Goal: Task Accomplishment & Management: Manage account settings

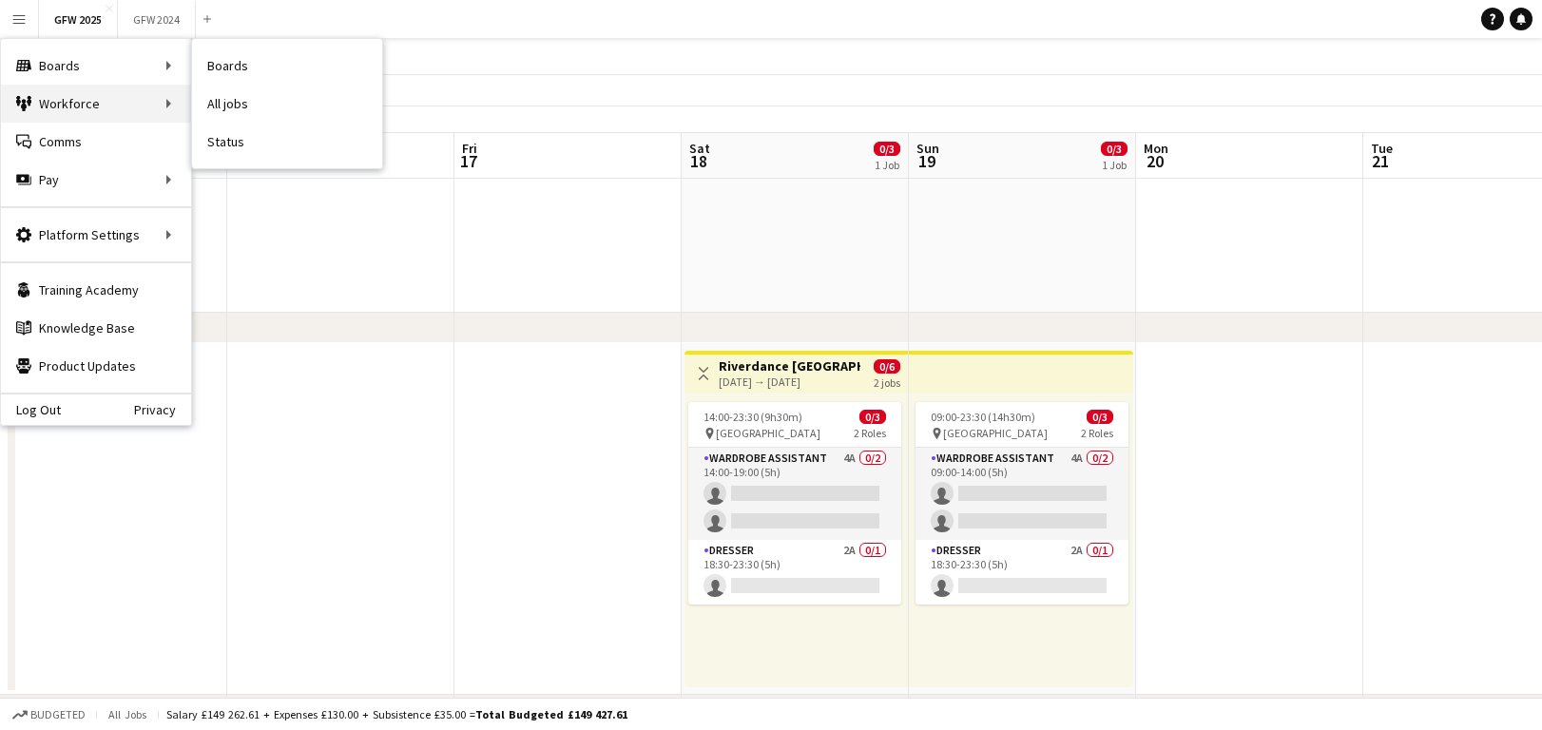
scroll to position [0, 547]
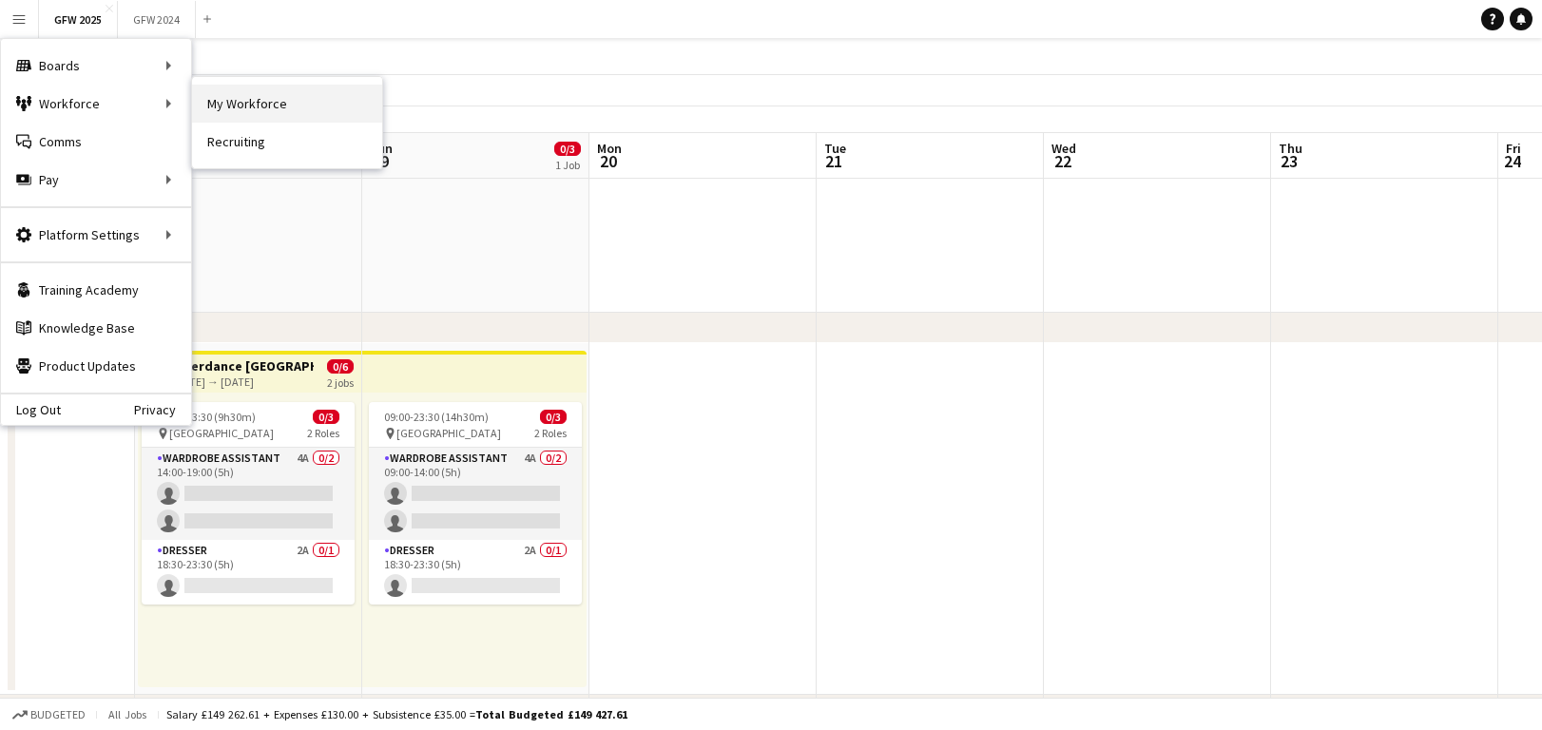
click at [263, 105] on link "My Workforce" at bounding box center [287, 104] width 190 height 38
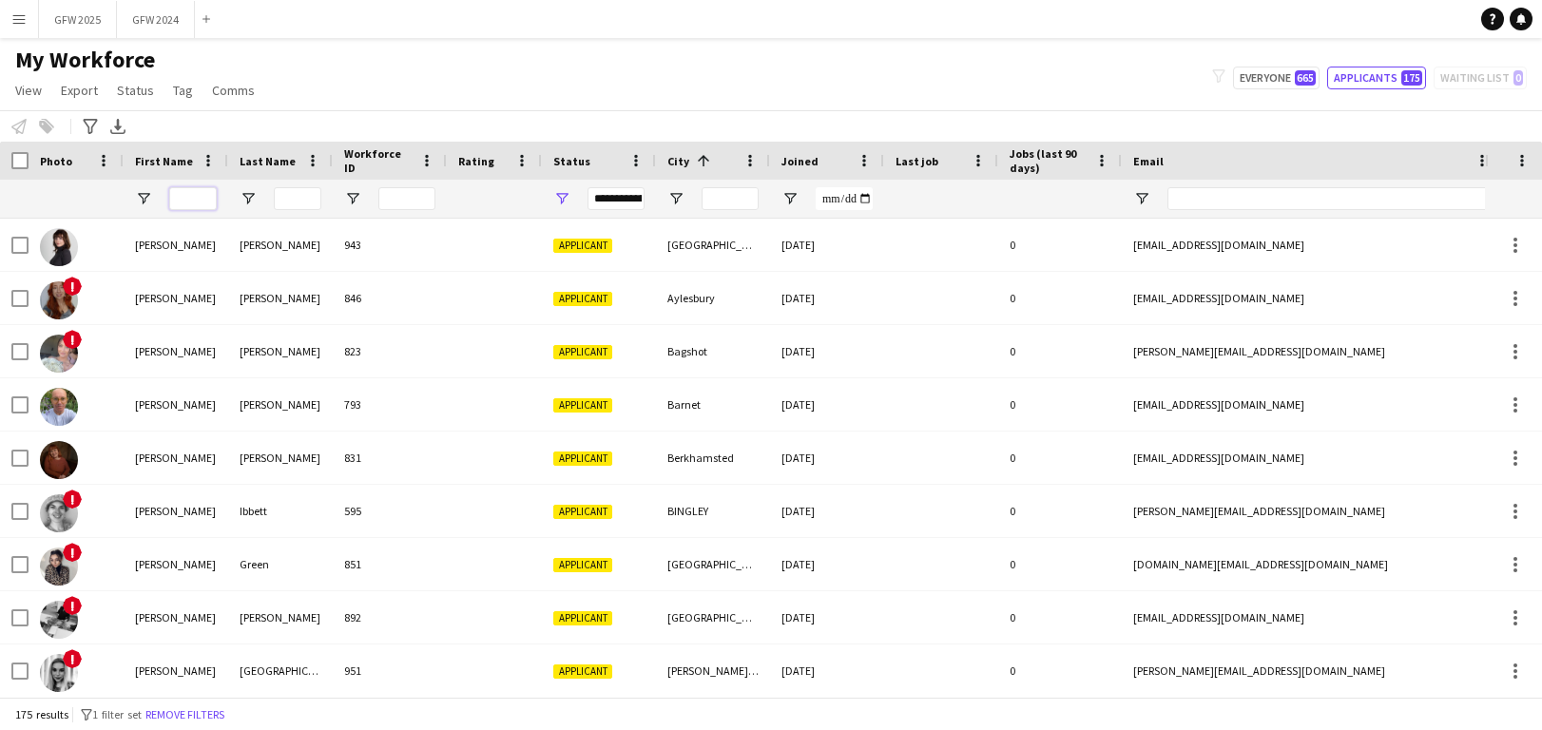
click at [192, 199] on input "First Name Filter Input" at bounding box center [193, 198] width 48 height 23
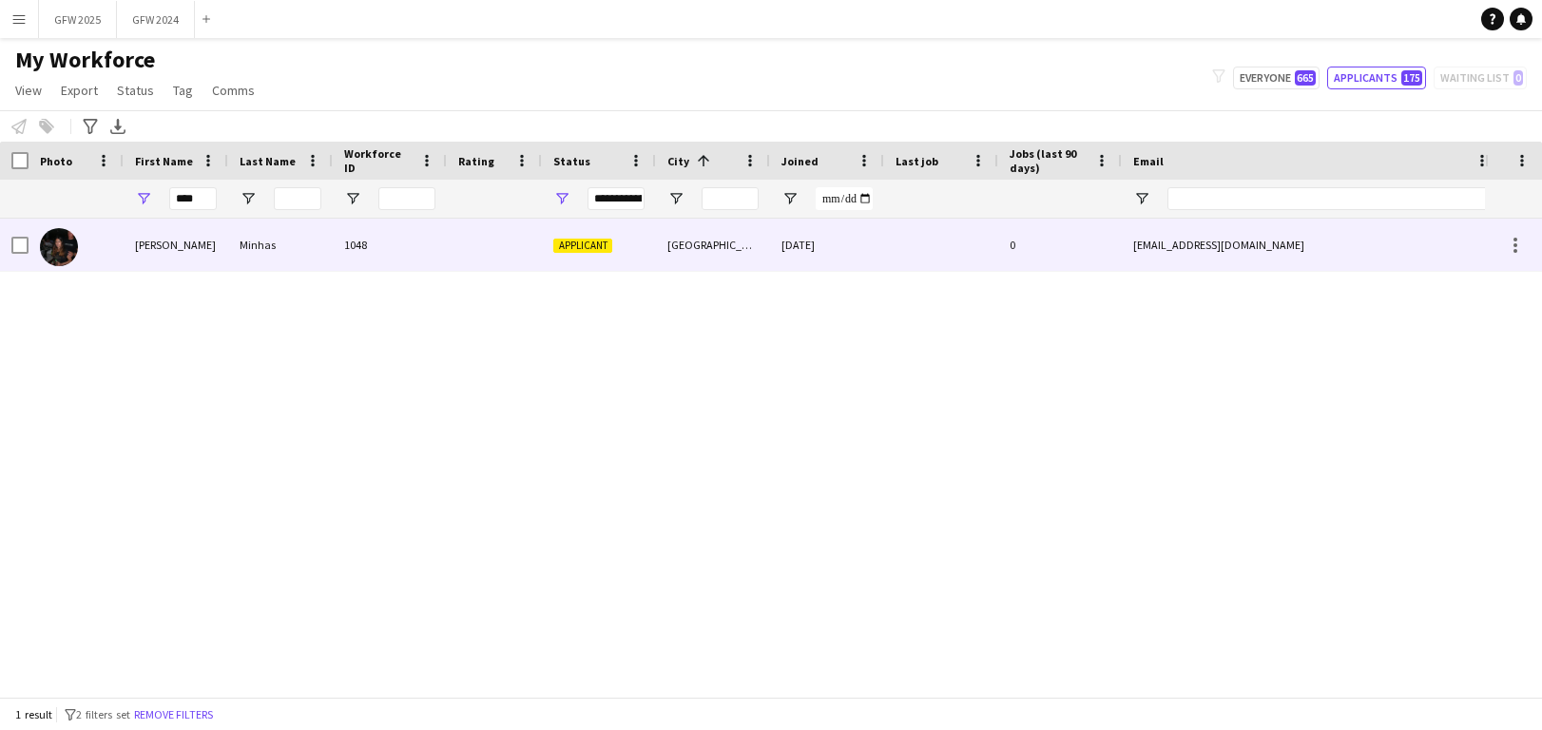
click at [459, 235] on div at bounding box center [494, 245] width 95 height 52
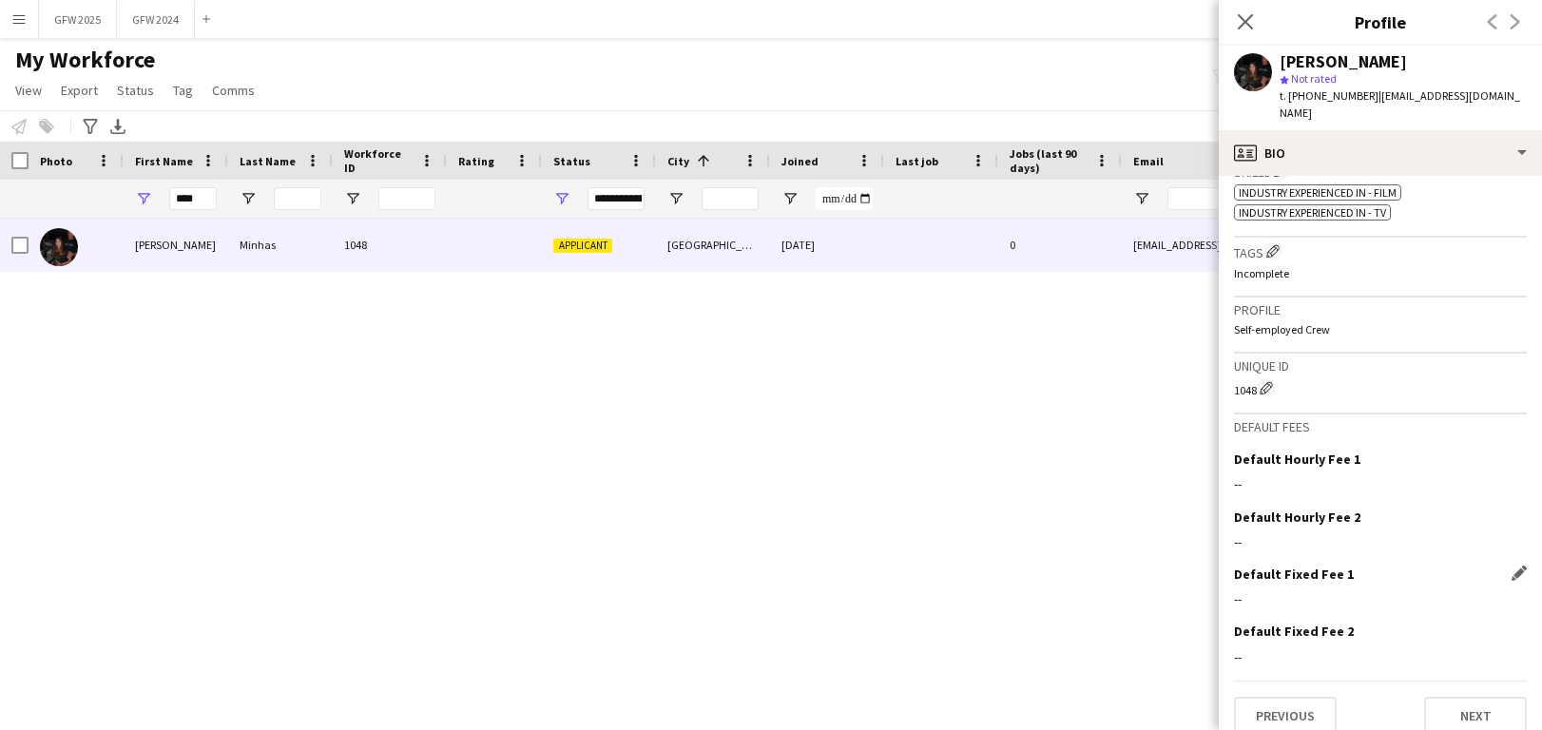
scroll to position [653, 0]
click at [1494, 699] on button "Next" at bounding box center [1475, 718] width 103 height 38
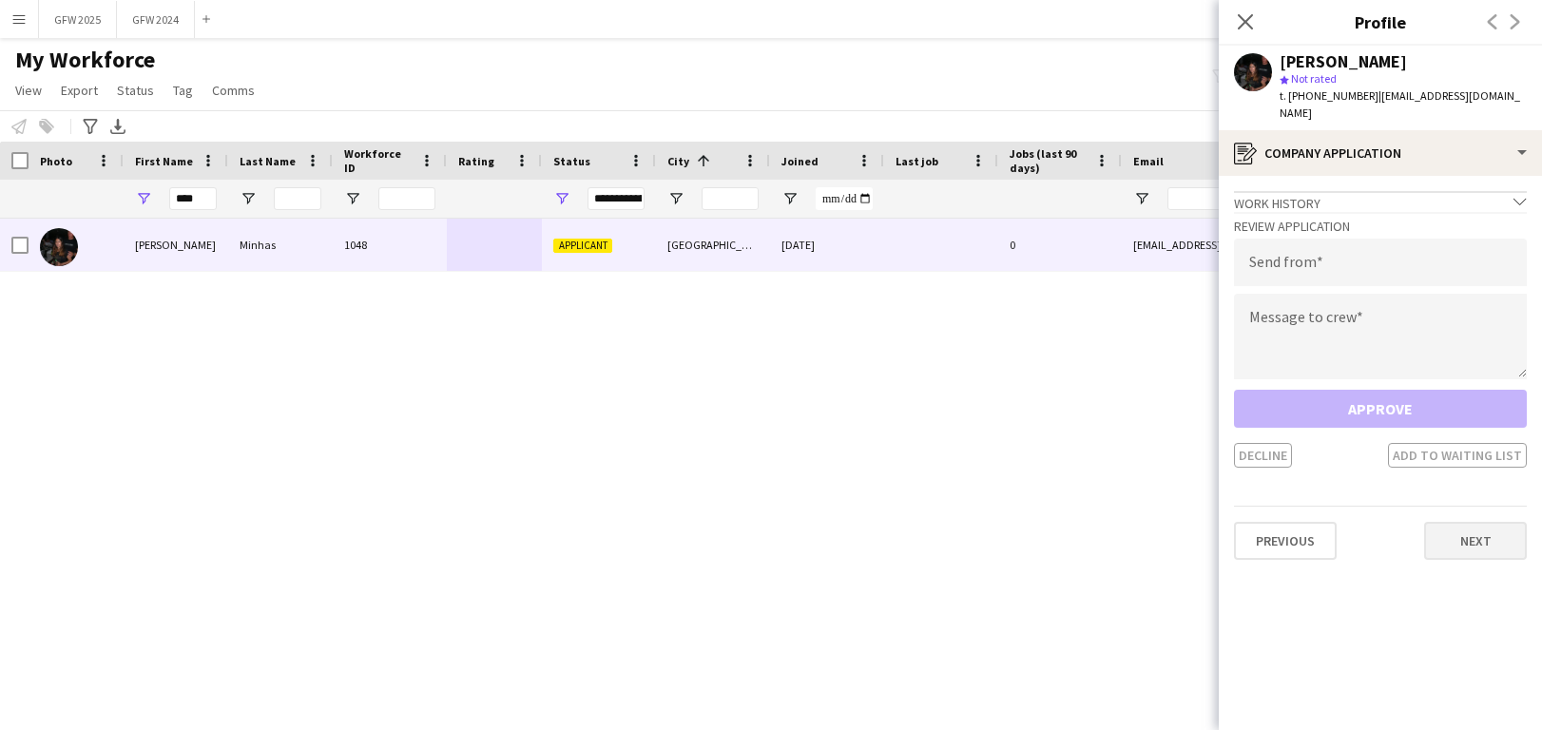
click at [1463, 528] on button "Next" at bounding box center [1475, 541] width 103 height 38
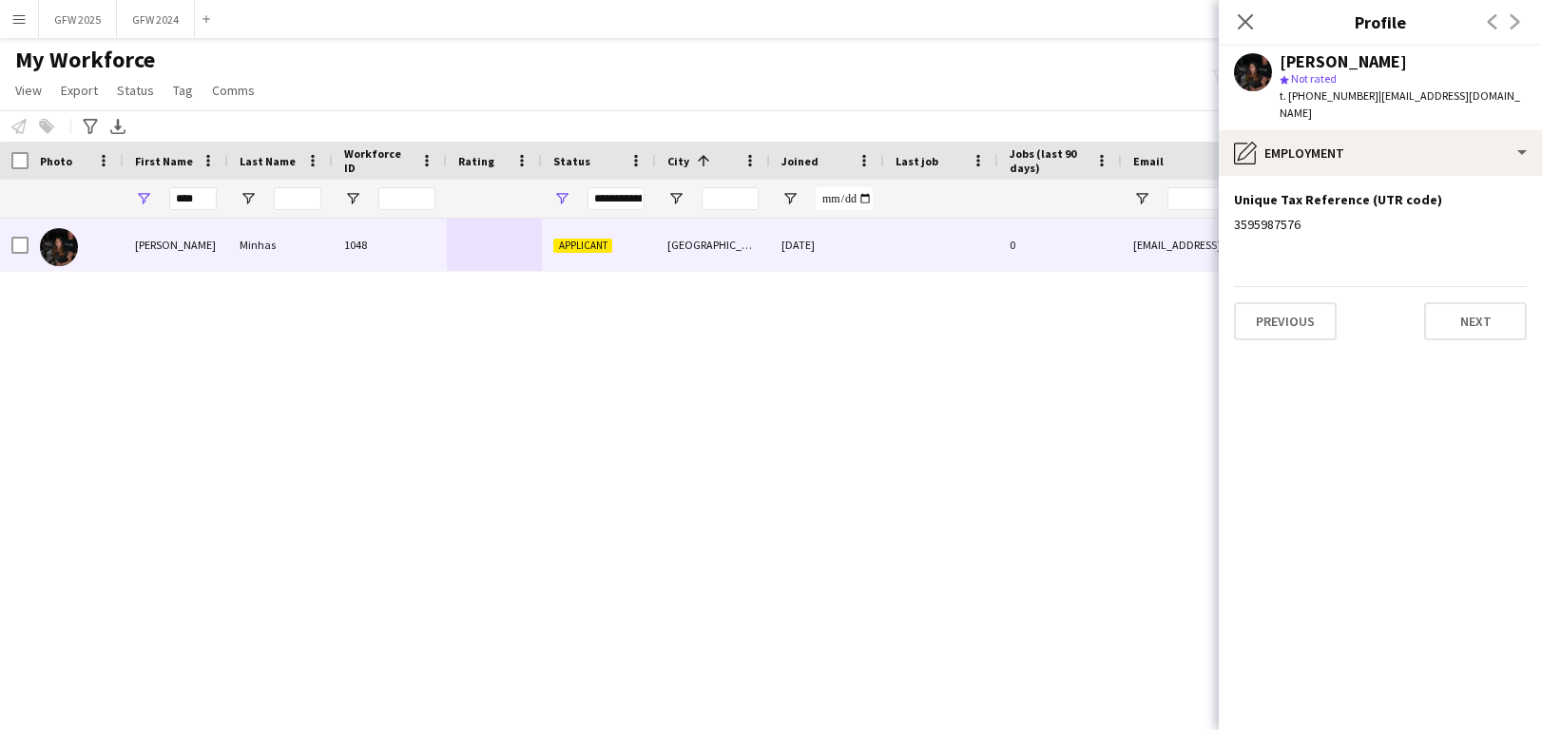
click at [1439, 286] on div "Previous Next" at bounding box center [1380, 313] width 293 height 54
click at [1450, 302] on button "Next" at bounding box center [1475, 321] width 103 height 38
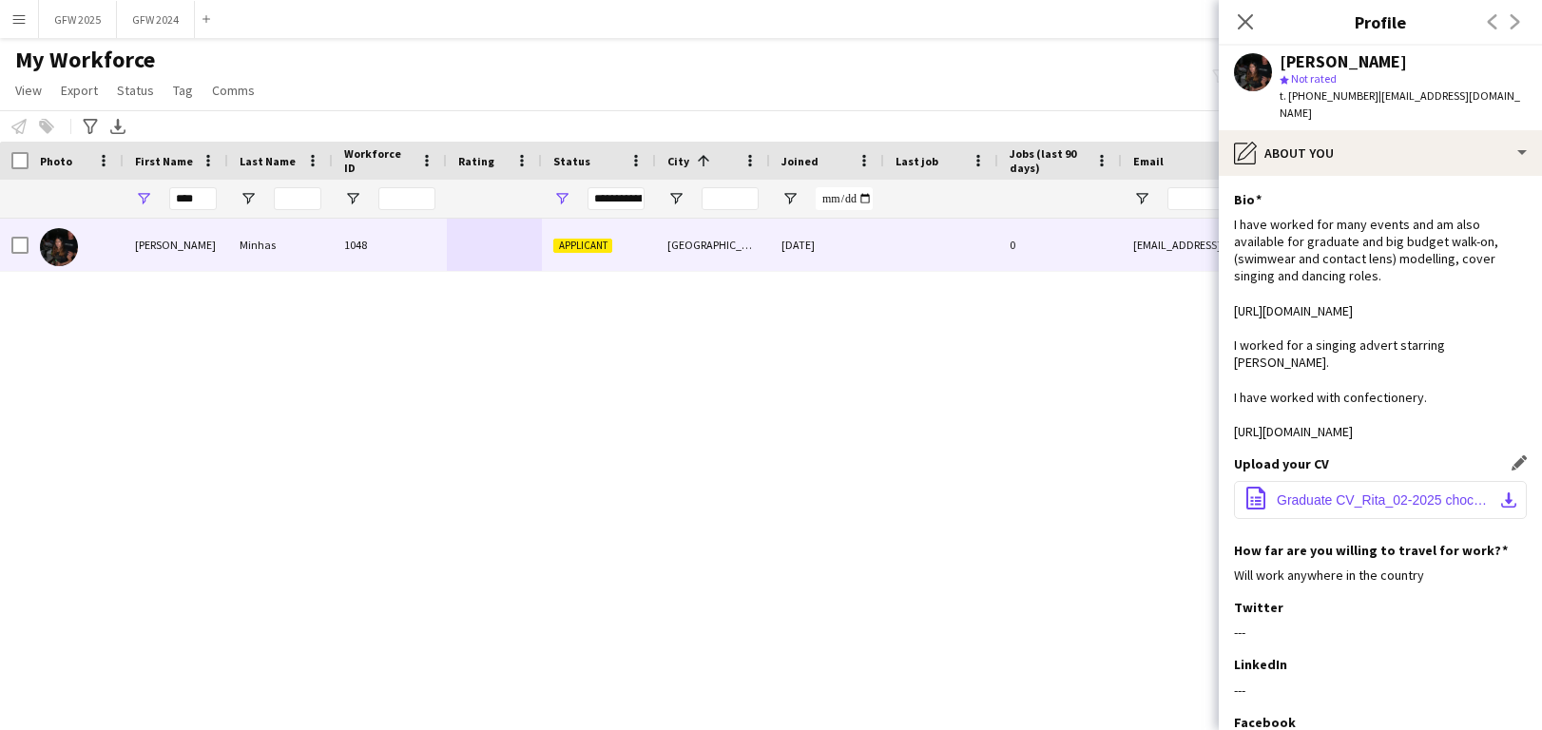
click at [1470, 508] on span "Graduate CV_Rita_02-2025 chocolate.docx" at bounding box center [1384, 499] width 215 height 15
click at [202, 198] on input "****" at bounding box center [193, 198] width 48 height 23
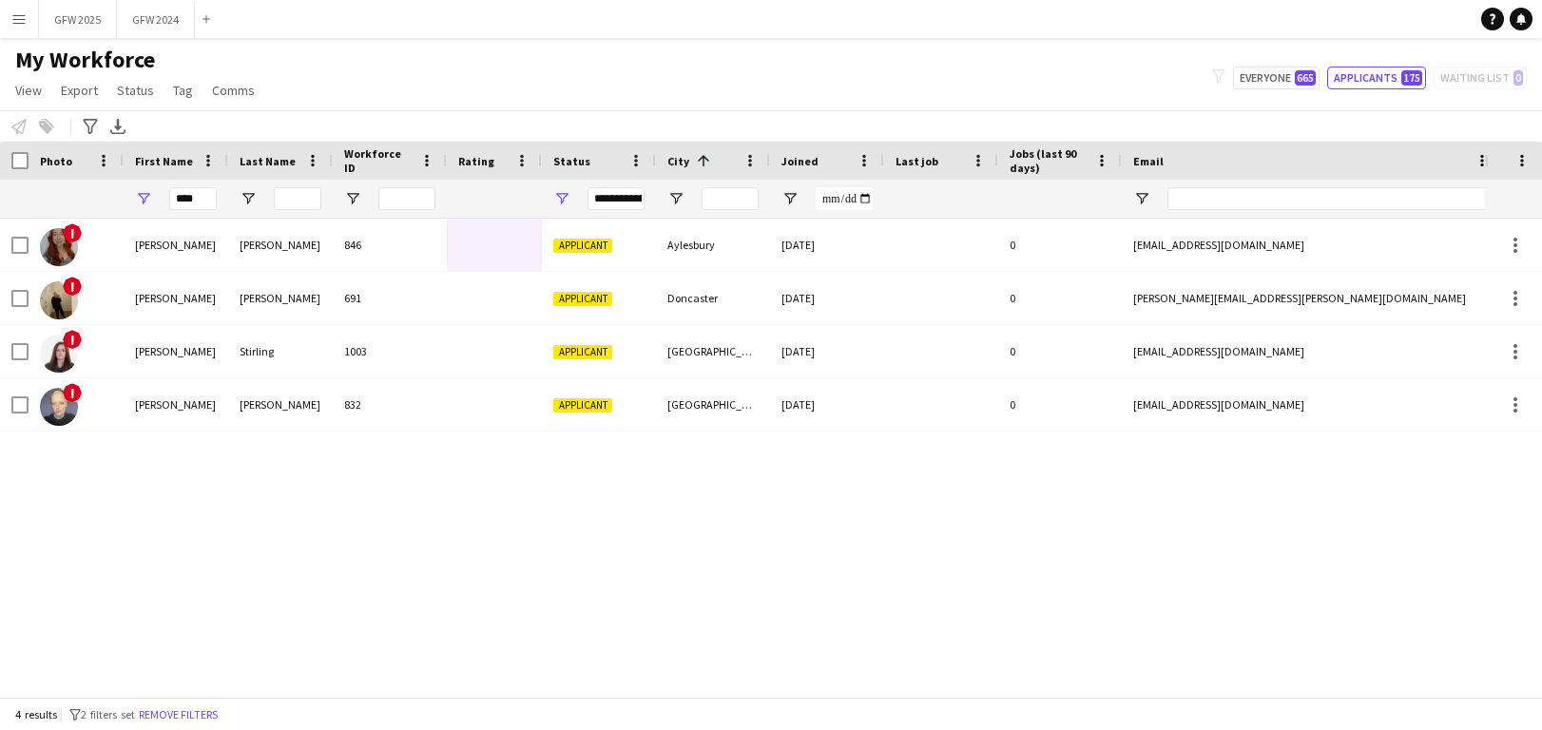
click at [309, 450] on div "! [PERSON_NAME] 846 Applicant Aylesbury [DATE] 0 [EMAIL_ADDRESS][DOMAIN_NAME] […" at bounding box center [742, 458] width 1485 height 478
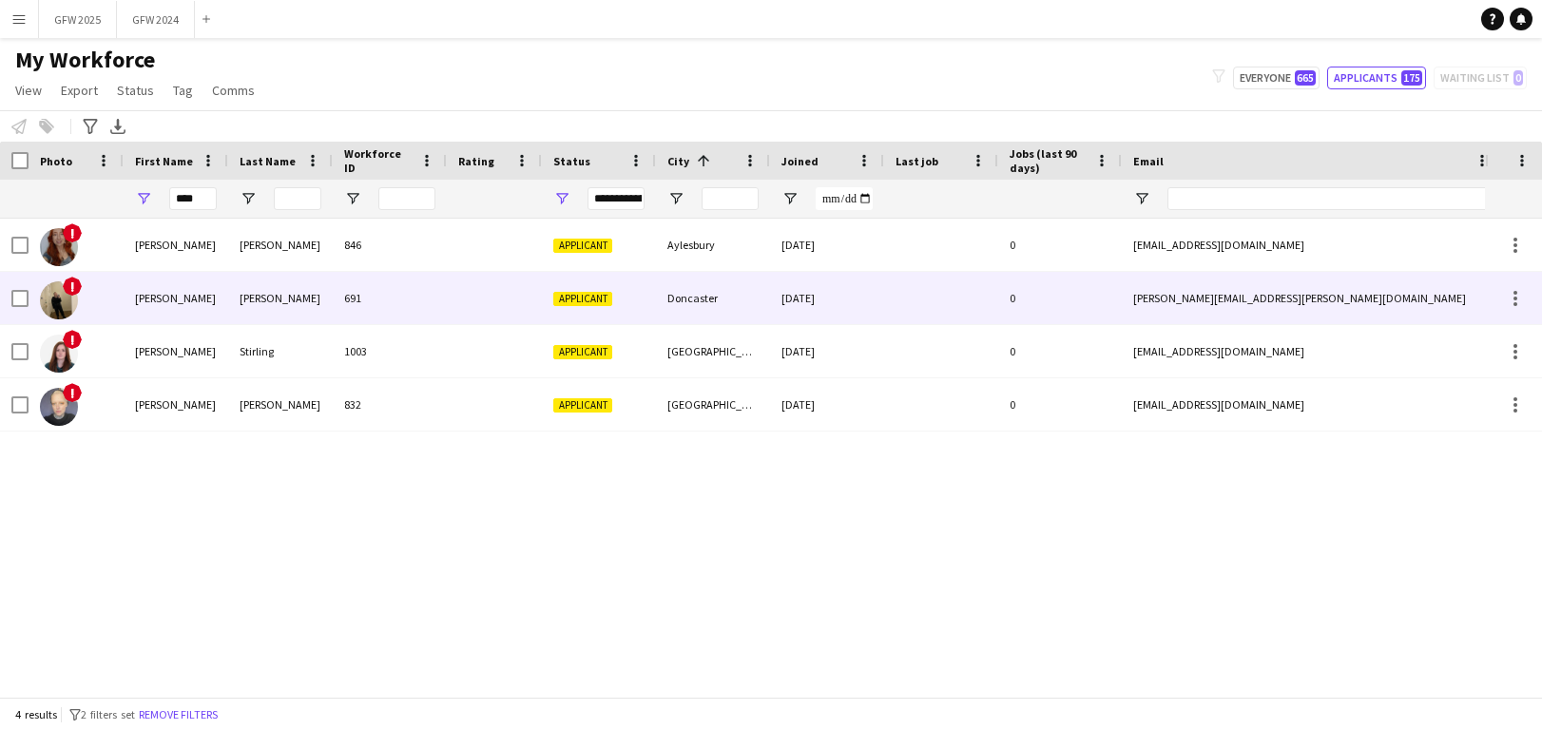
click at [306, 277] on div "[PERSON_NAME]" at bounding box center [280, 298] width 105 height 52
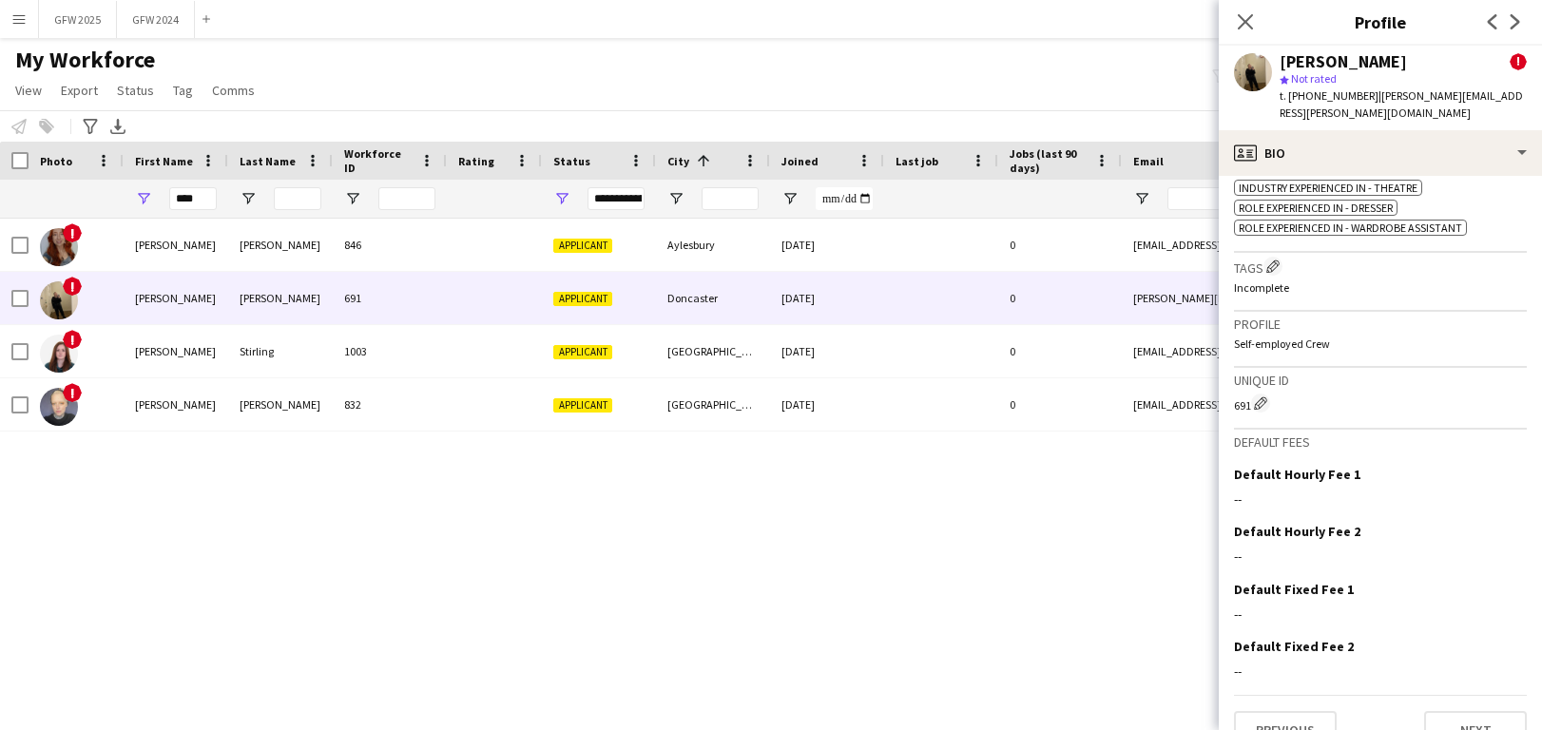
scroll to position [880, 0]
click at [1447, 713] on button "Next" at bounding box center [1475, 732] width 103 height 38
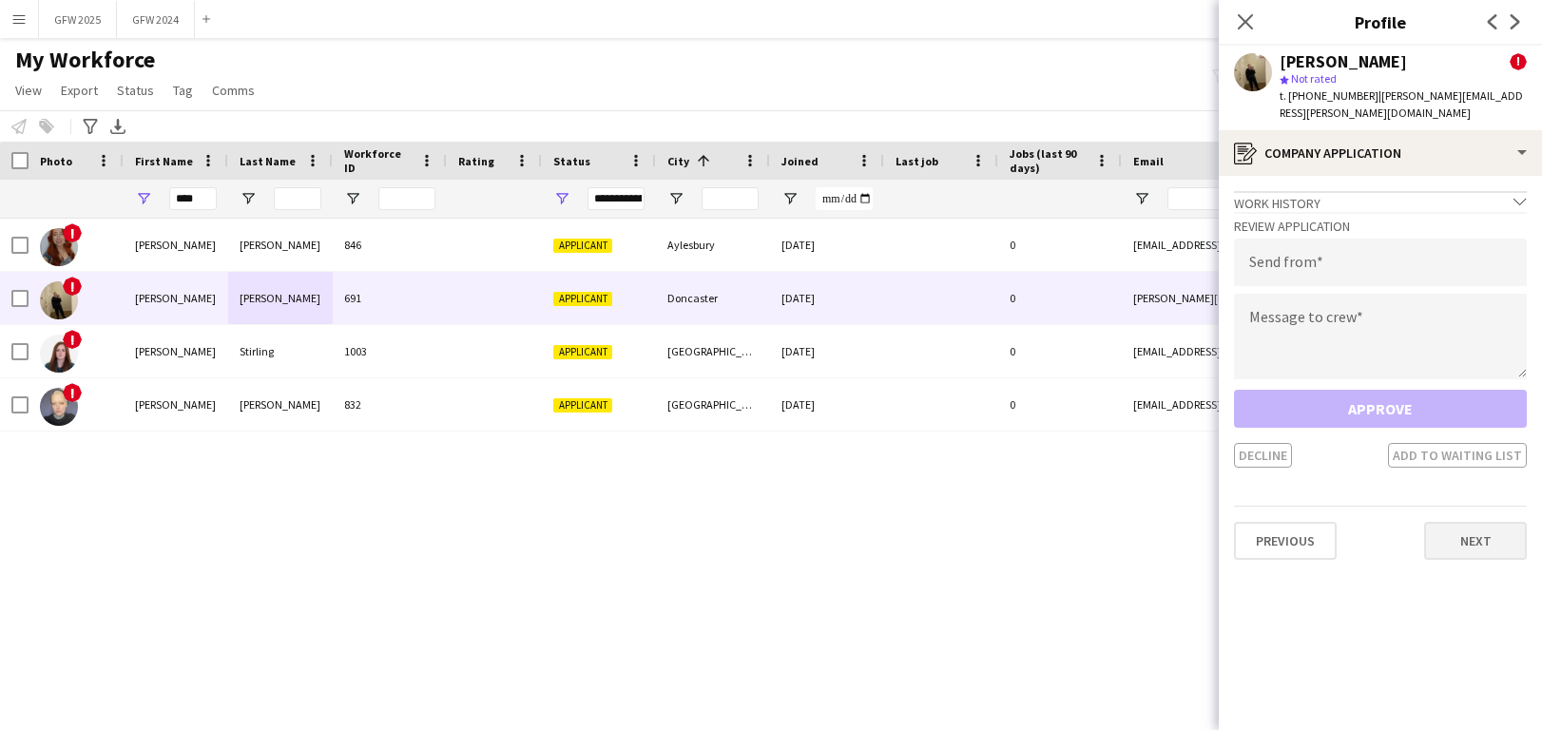
click at [1456, 532] on button "Next" at bounding box center [1475, 541] width 103 height 38
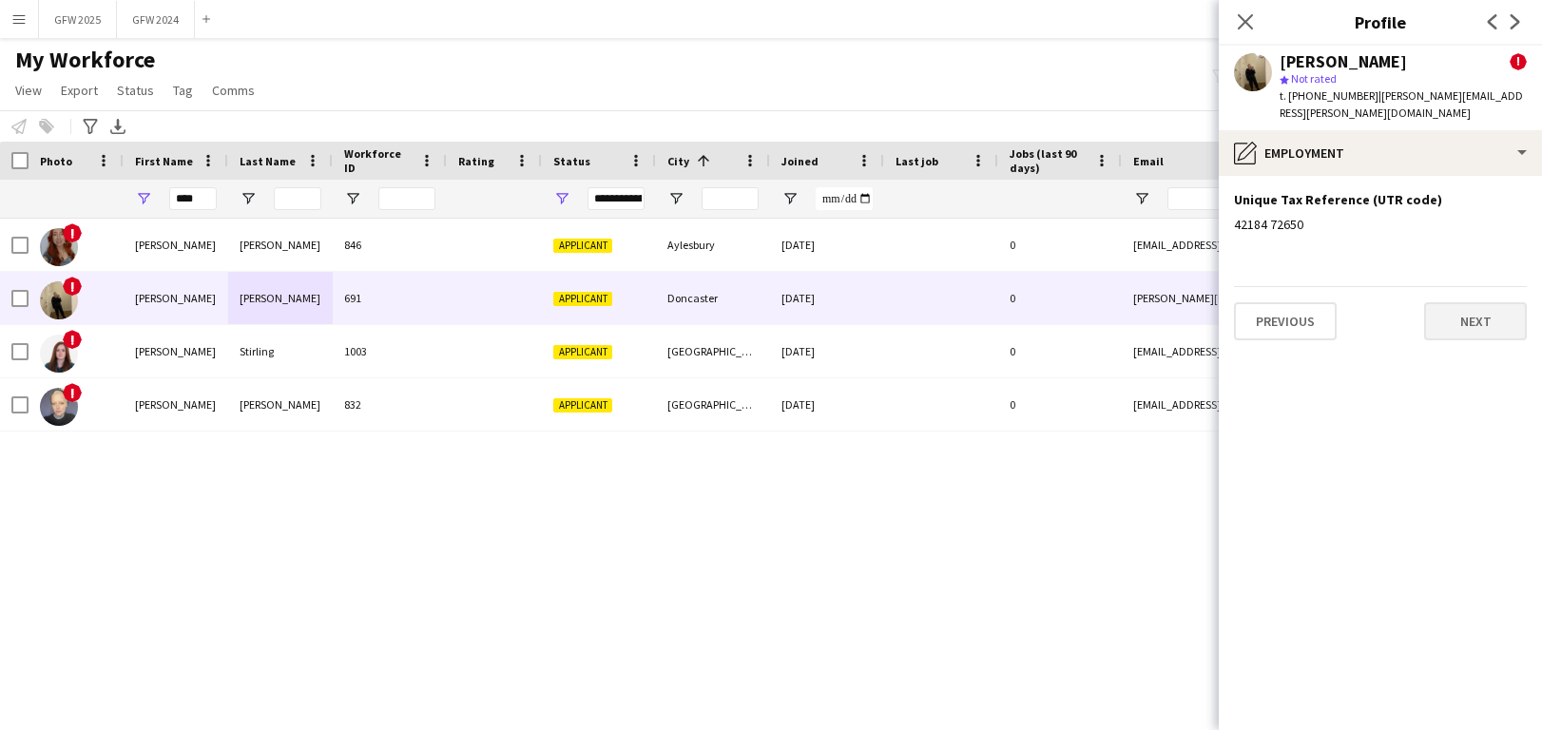
click at [1465, 302] on button "Next" at bounding box center [1475, 321] width 103 height 38
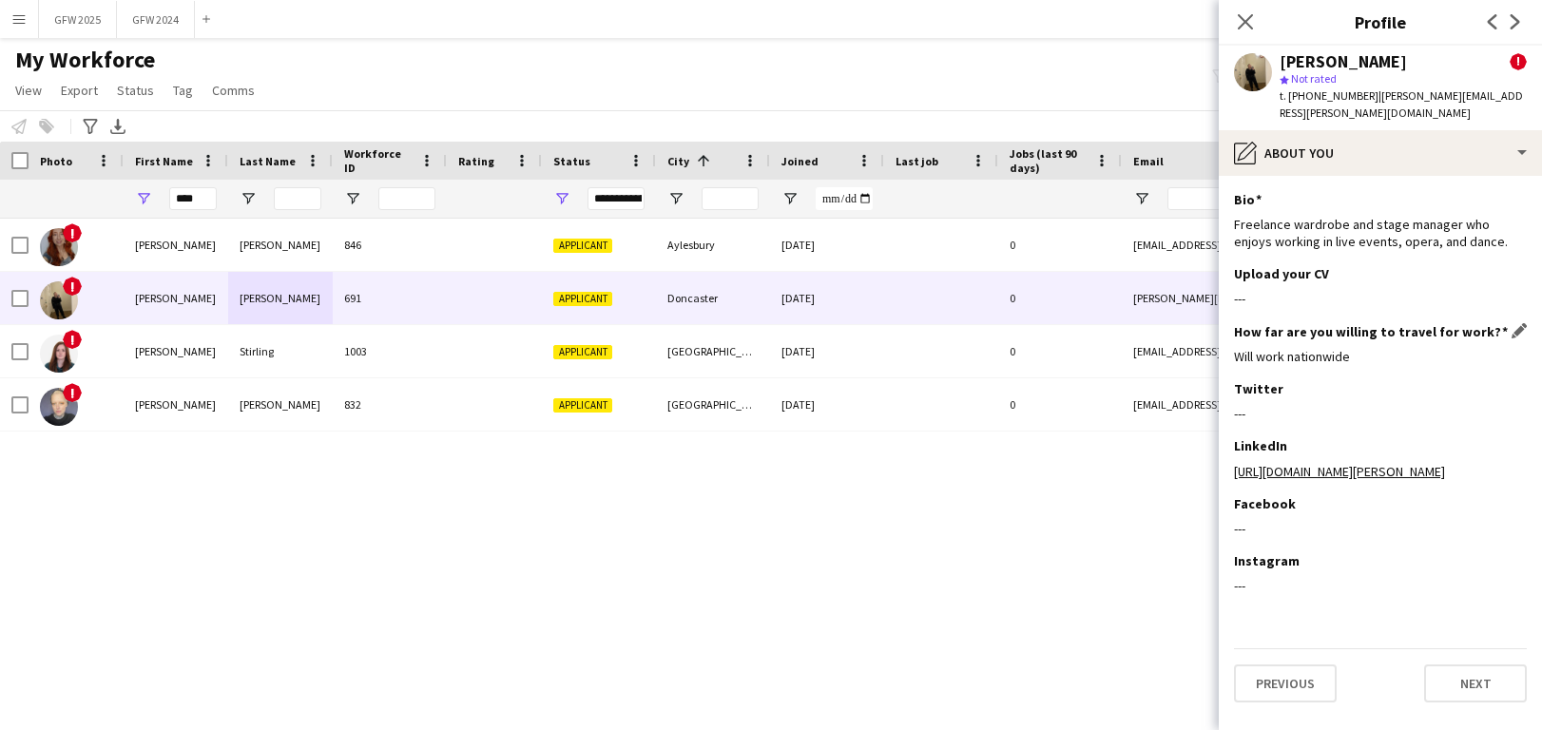
scroll to position [0, 0]
click at [1475, 672] on button "Next" at bounding box center [1475, 683] width 103 height 38
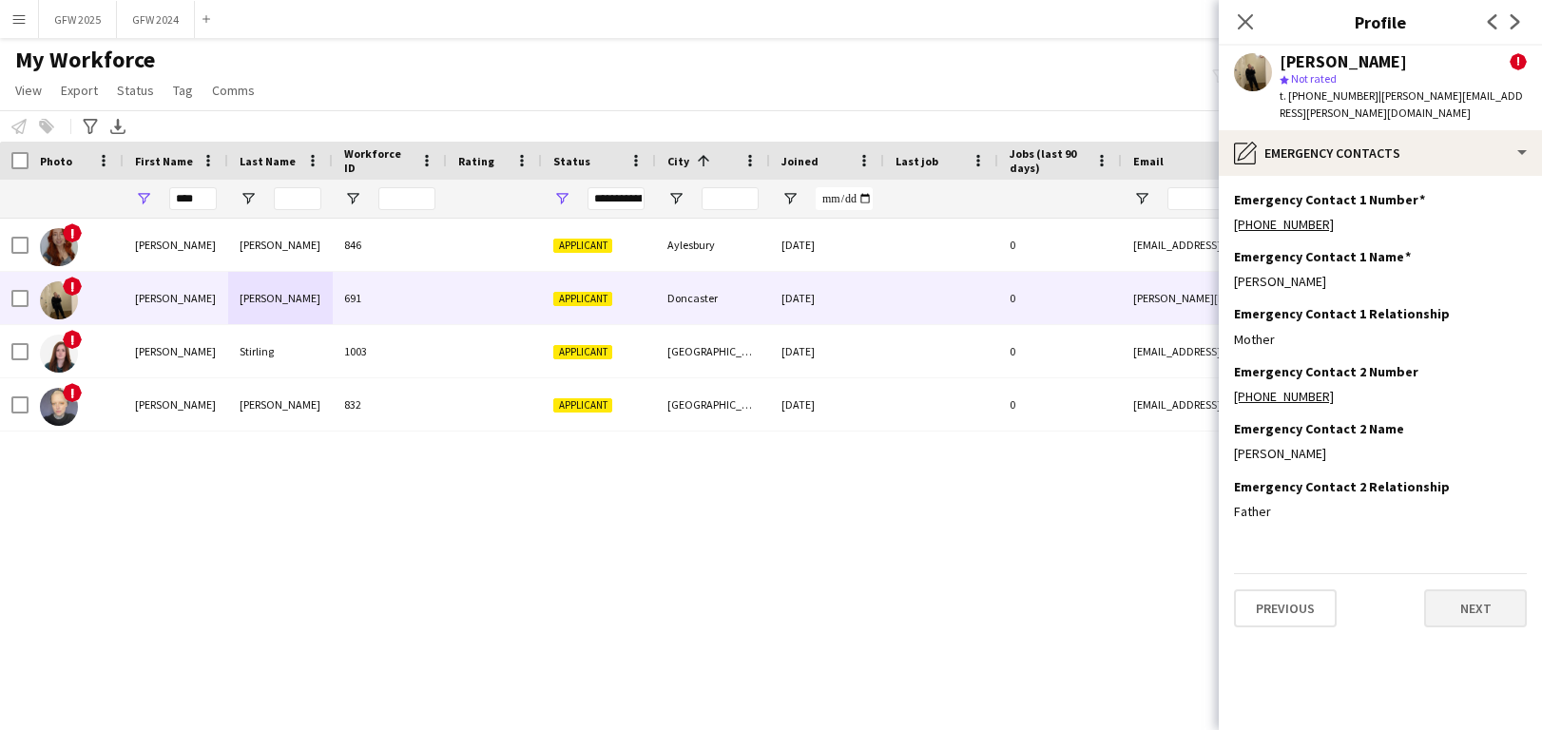
click at [1470, 600] on button "Next" at bounding box center [1475, 608] width 103 height 38
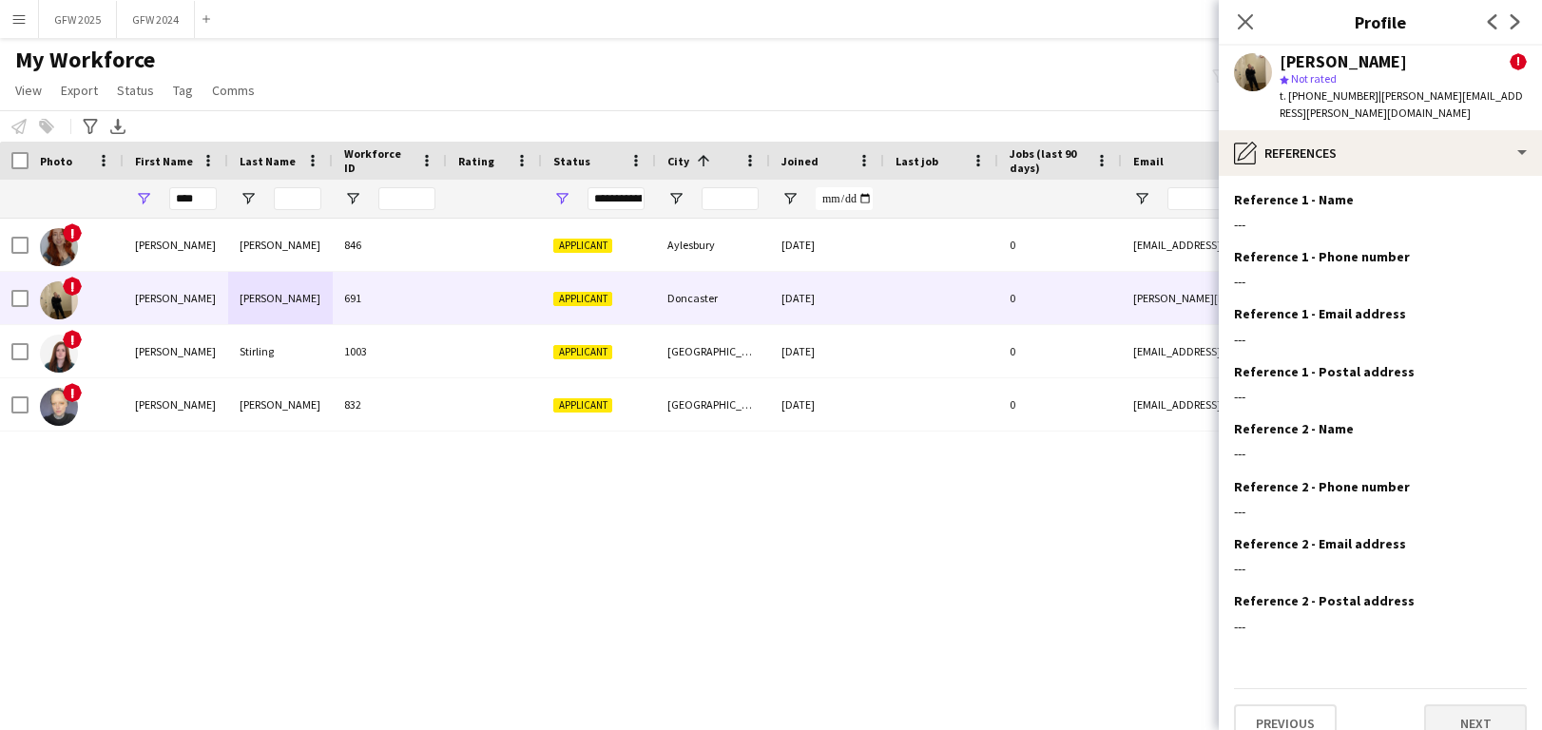
click at [1487, 704] on button "Next" at bounding box center [1475, 723] width 103 height 38
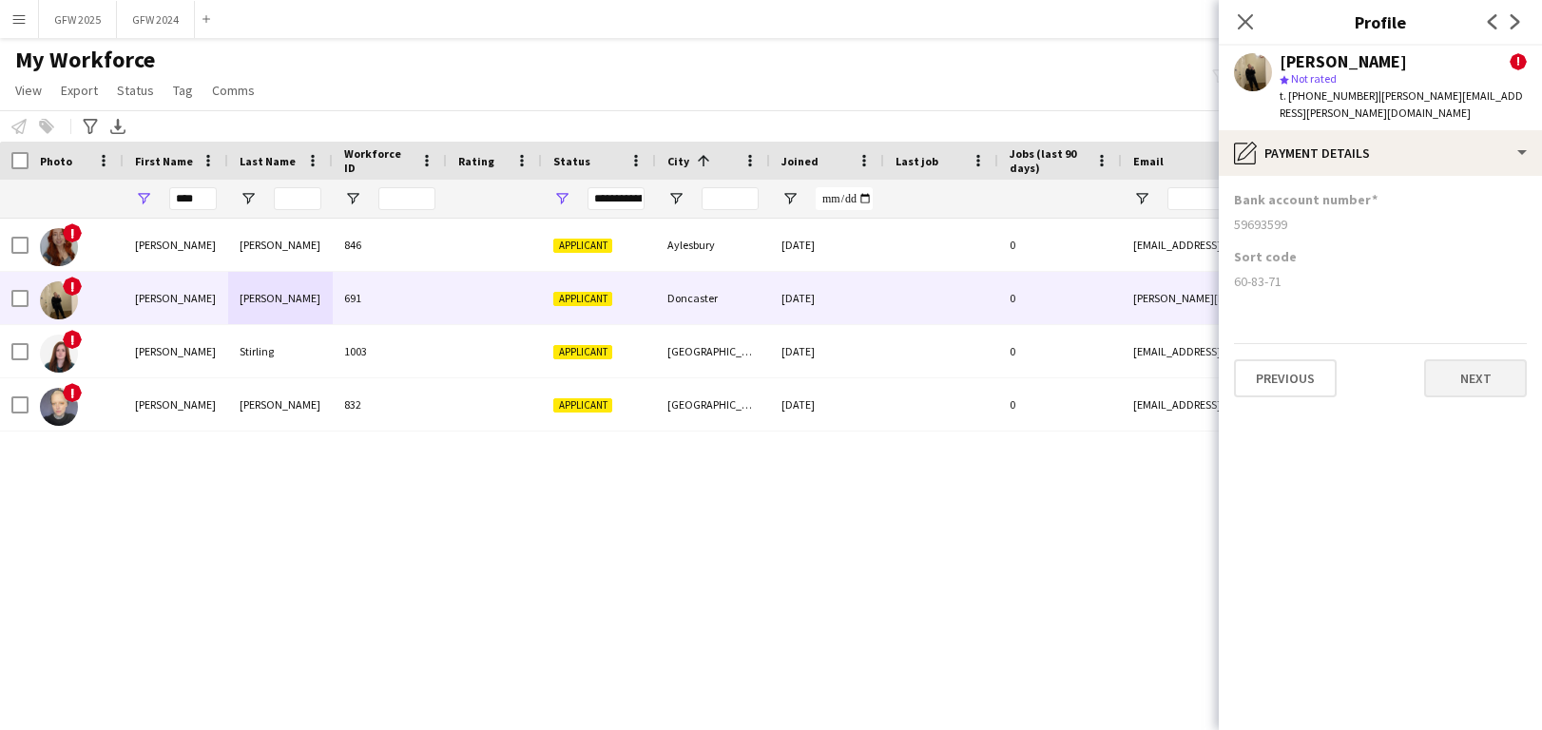
click at [1457, 359] on button "Next" at bounding box center [1475, 378] width 103 height 38
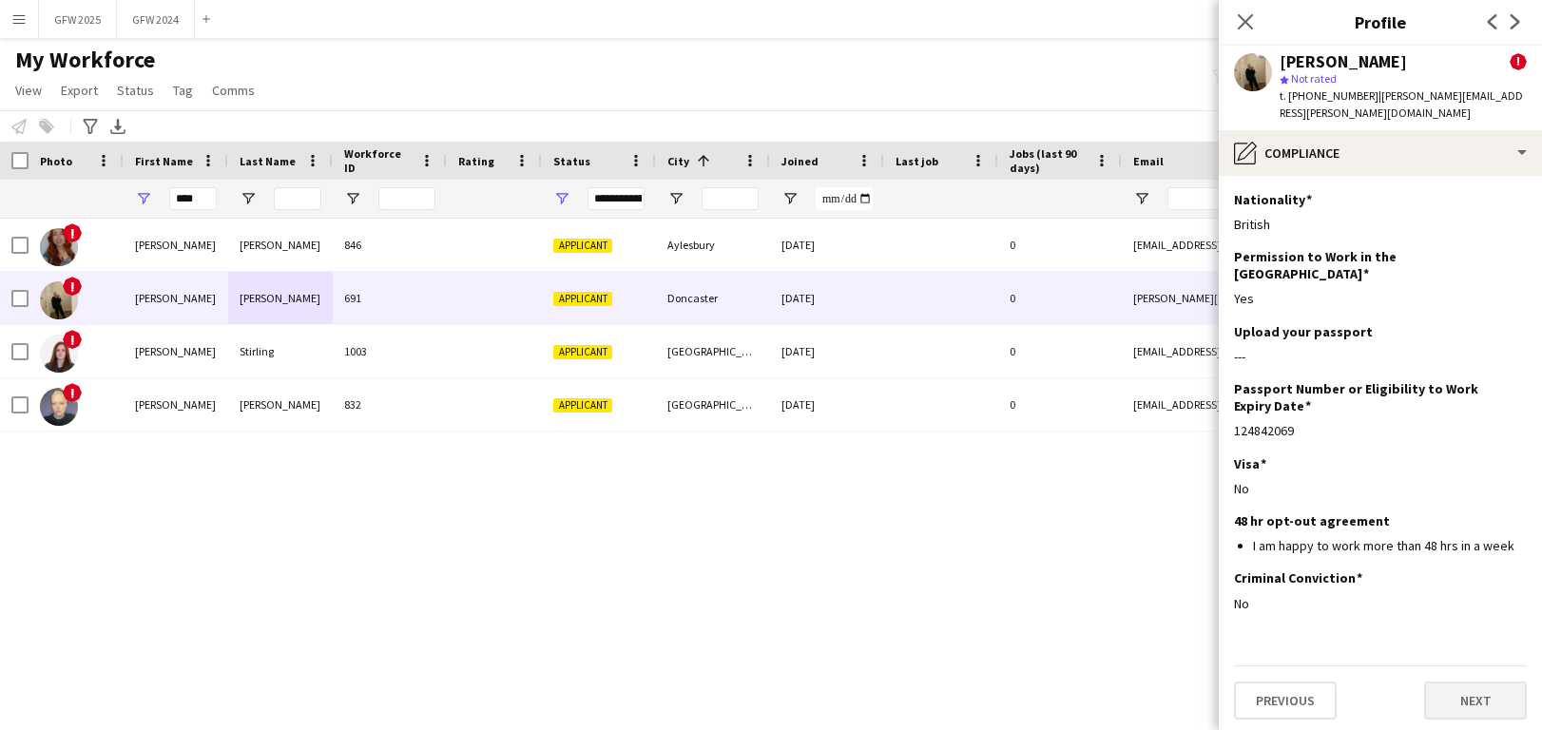
click at [1458, 682] on button "Next" at bounding box center [1475, 701] width 103 height 38
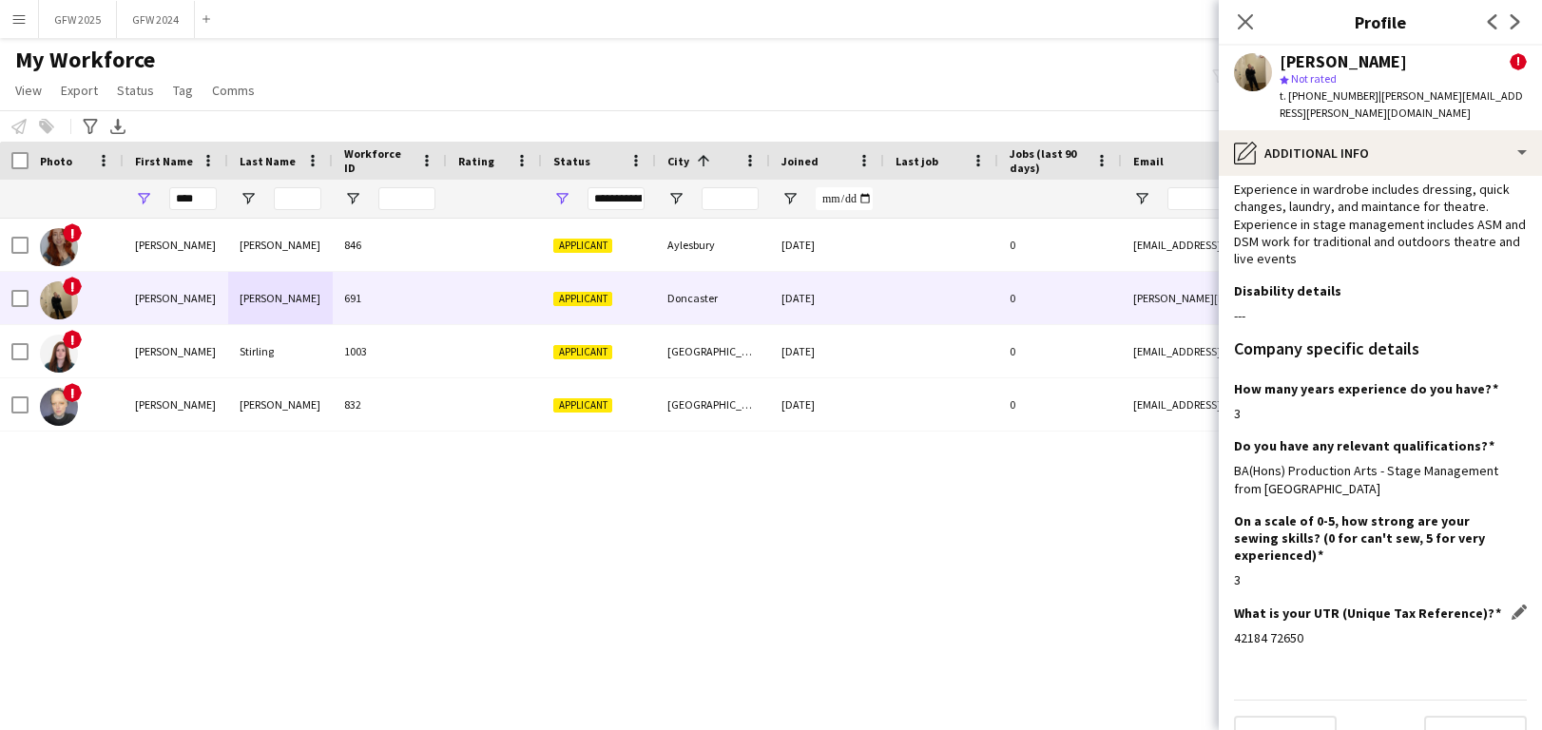
scroll to position [92, 0]
click at [198, 196] on input "****" at bounding box center [193, 198] width 48 height 23
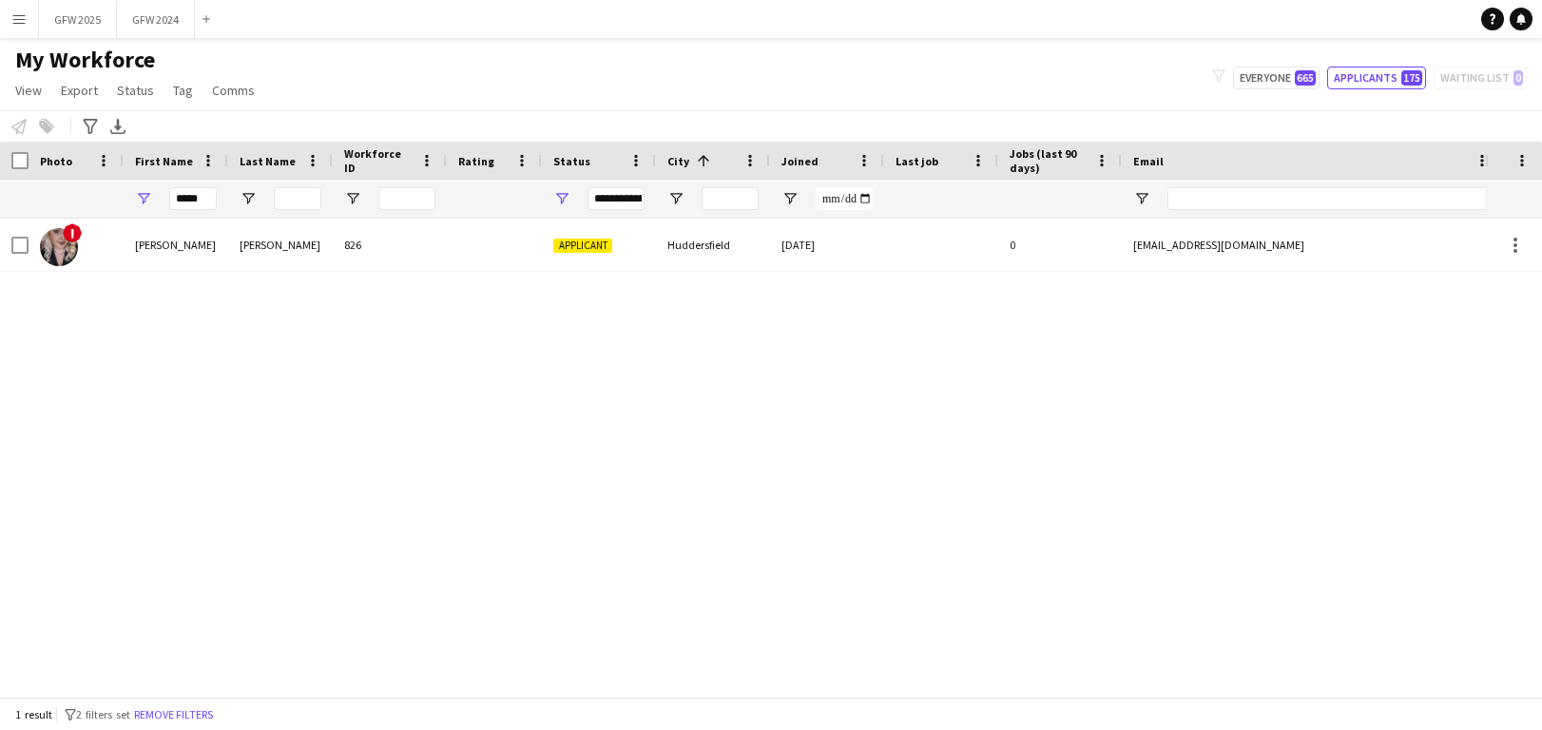
click at [605, 413] on div "! [PERSON_NAME] 826 Applicant Huddersfield [DATE] 0 [EMAIL_ADDRESS][DOMAIN_NAME…" at bounding box center [742, 458] width 1485 height 478
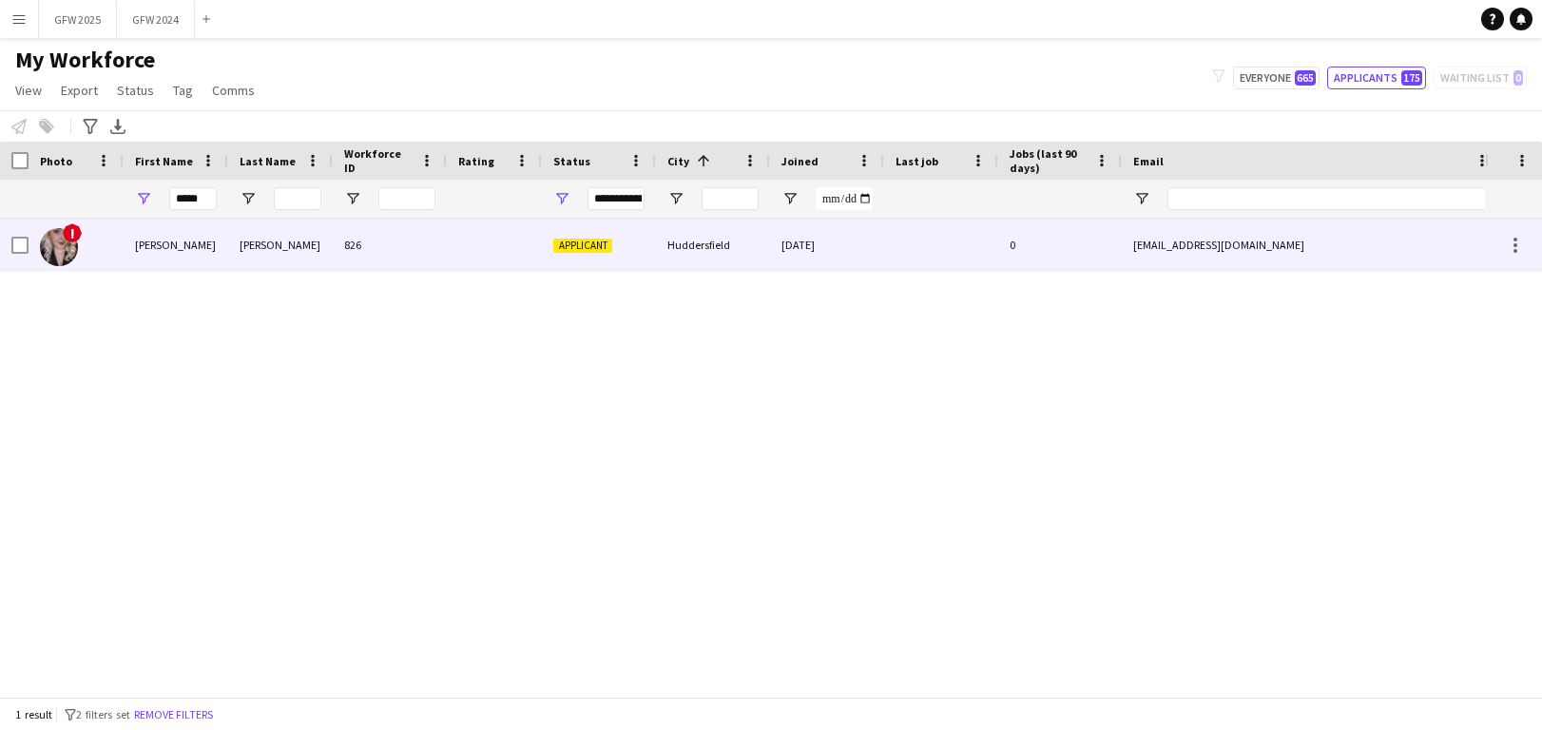
click at [425, 239] on div "826" at bounding box center [390, 245] width 114 height 52
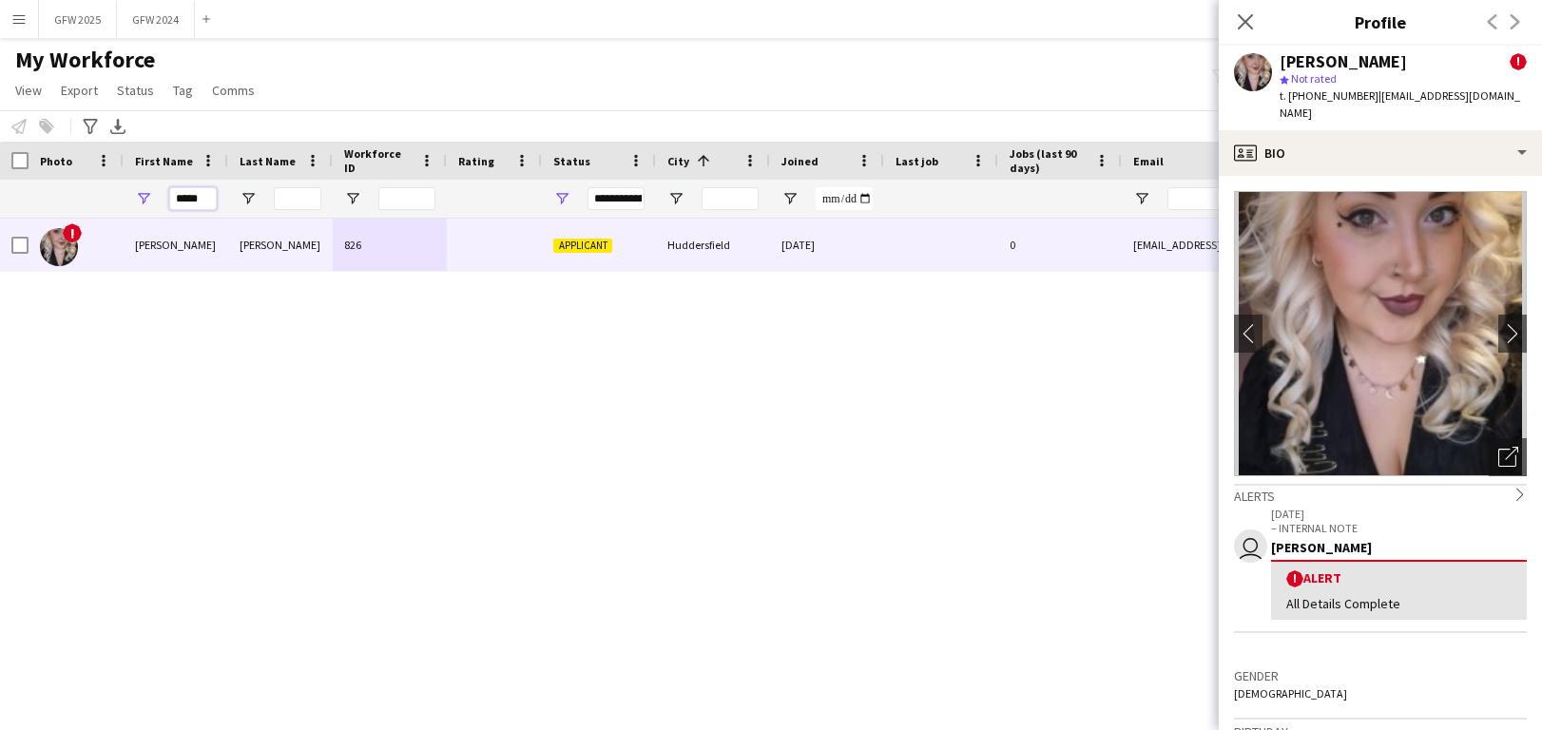
click at [206, 202] on input "*****" at bounding box center [193, 198] width 48 height 23
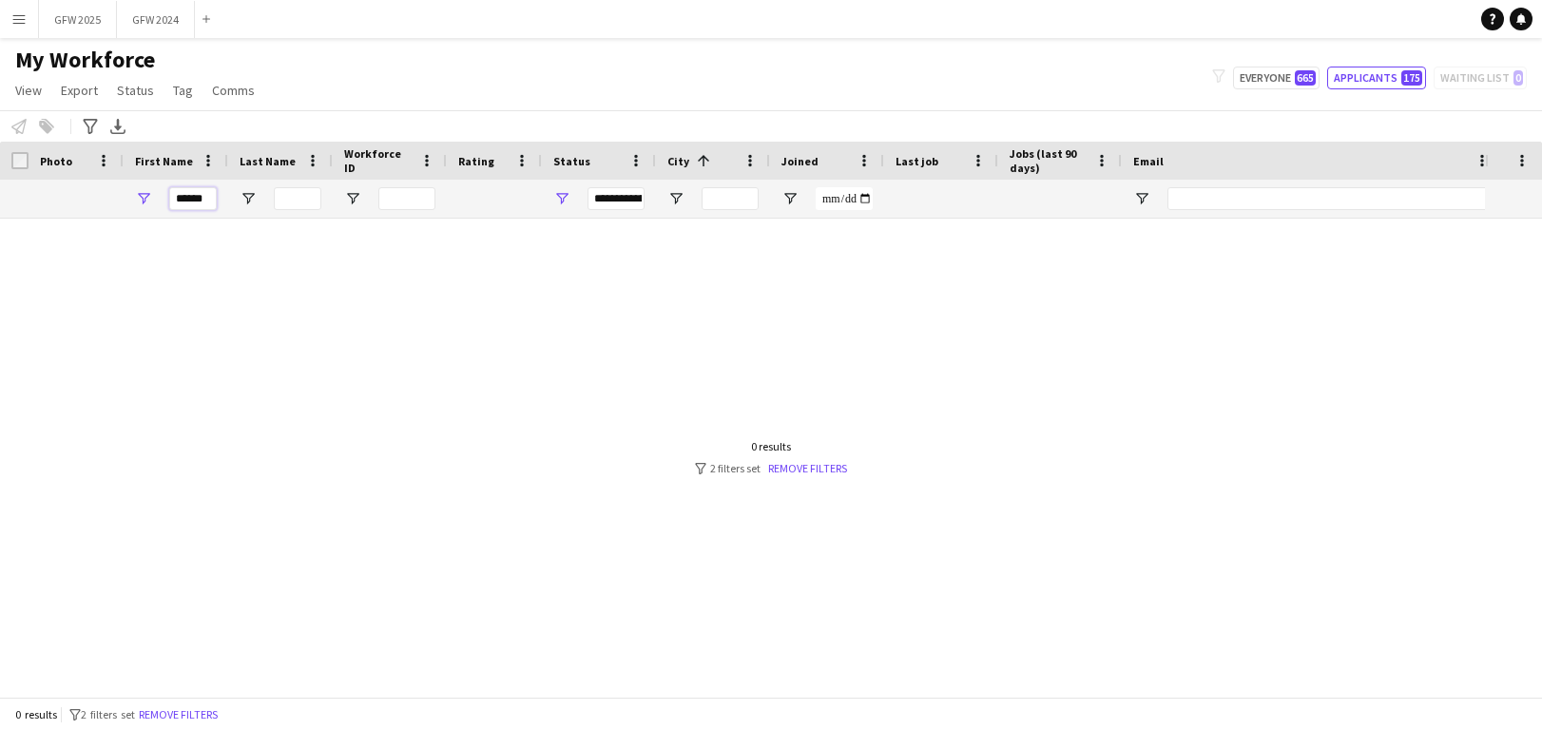
click at [205, 200] on input "******" at bounding box center [193, 198] width 48 height 23
click at [204, 200] on input "******" at bounding box center [193, 198] width 48 height 23
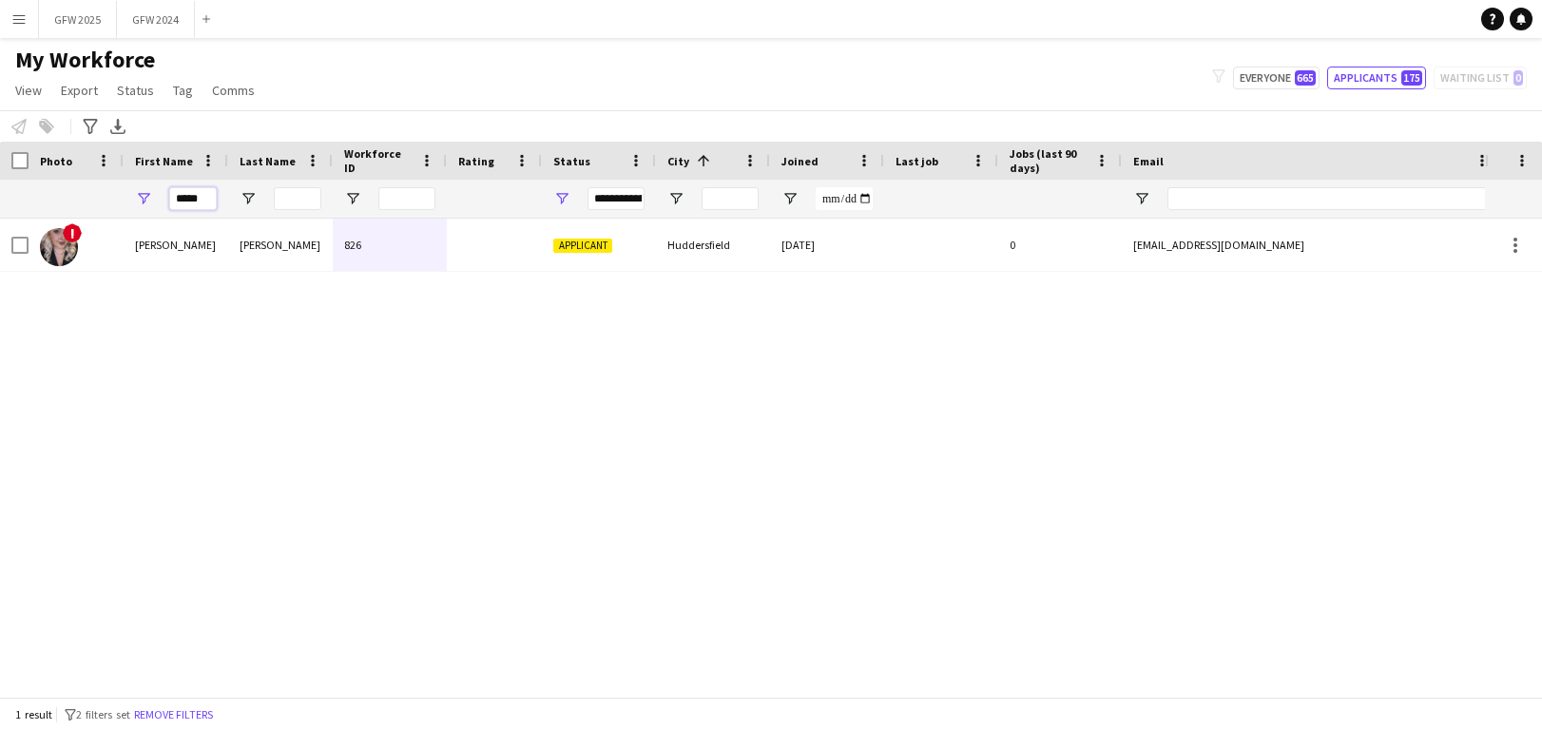
type input "*****"
click at [588, 297] on div "! [PERSON_NAME] 826 Applicant Huddersfield [DATE] 0 [EMAIL_ADDRESS][DOMAIN_NAME…" at bounding box center [742, 458] width 1485 height 478
click at [606, 200] on div "**********" at bounding box center [615, 198] width 57 height 23
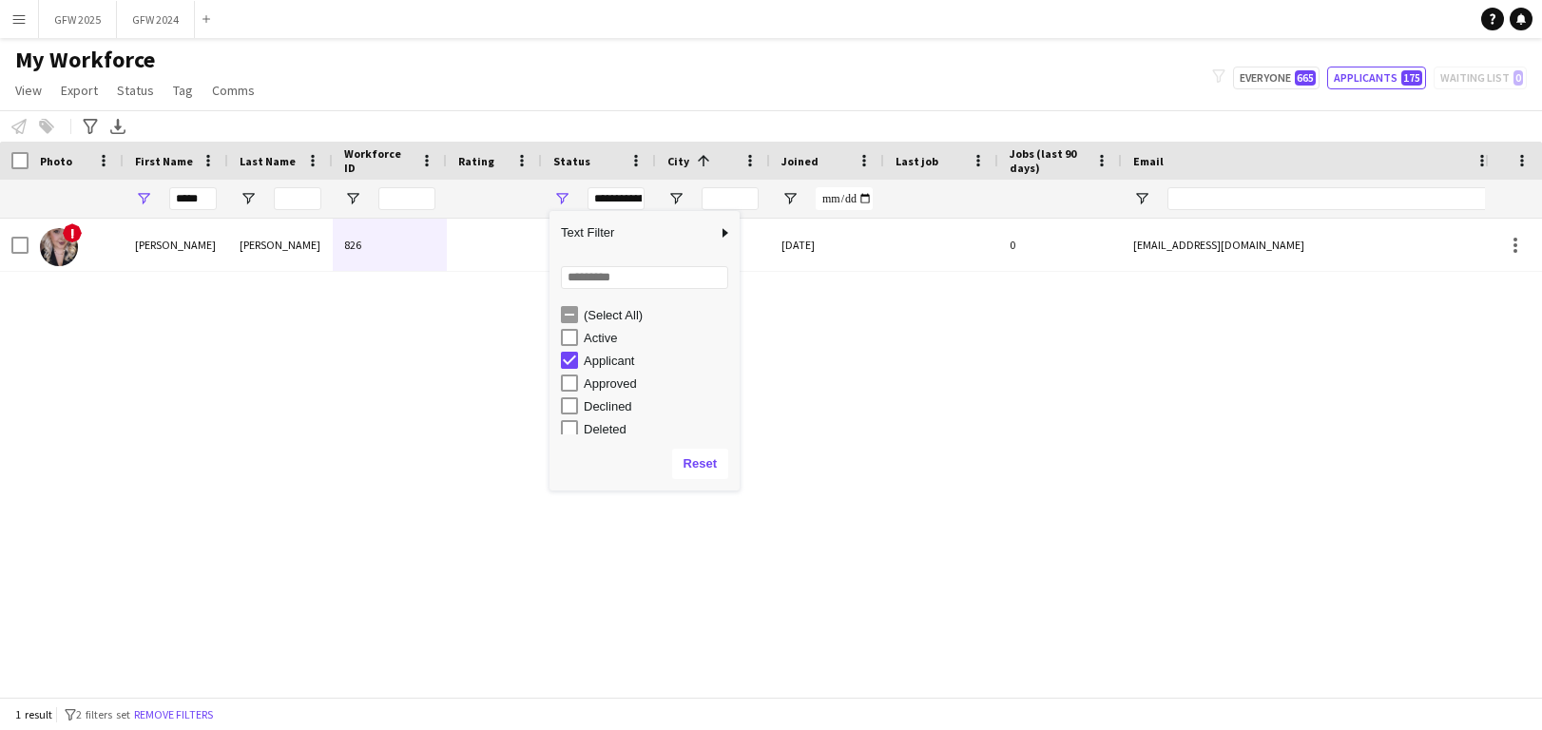
scroll to position [0, 0]
click at [872, 336] on div "! [PERSON_NAME] 826 Applicant Huddersfield [DATE] 0 [EMAIL_ADDRESS][DOMAIN_NAME…" at bounding box center [742, 458] width 1485 height 478
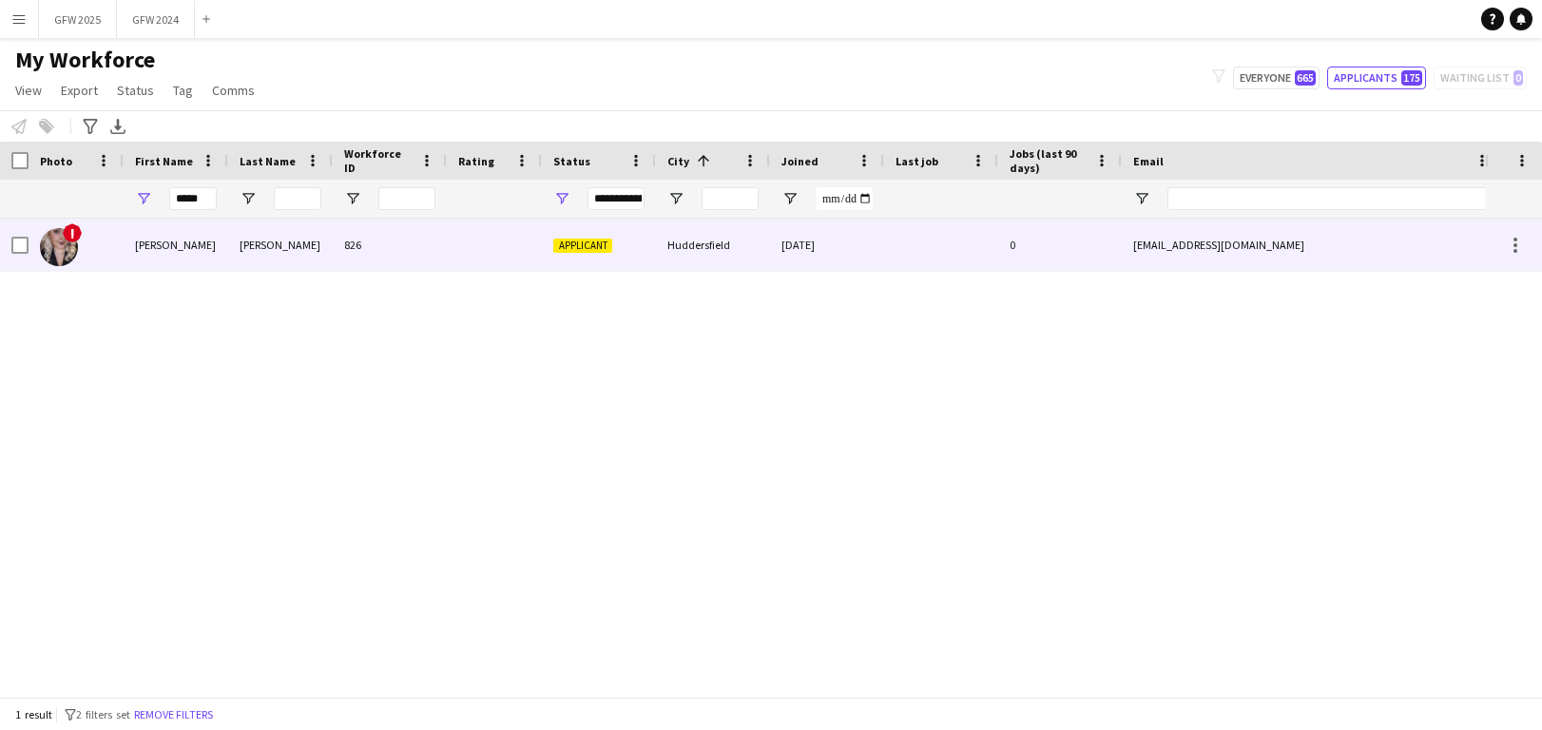
click at [290, 268] on div "[PERSON_NAME]" at bounding box center [280, 245] width 105 height 52
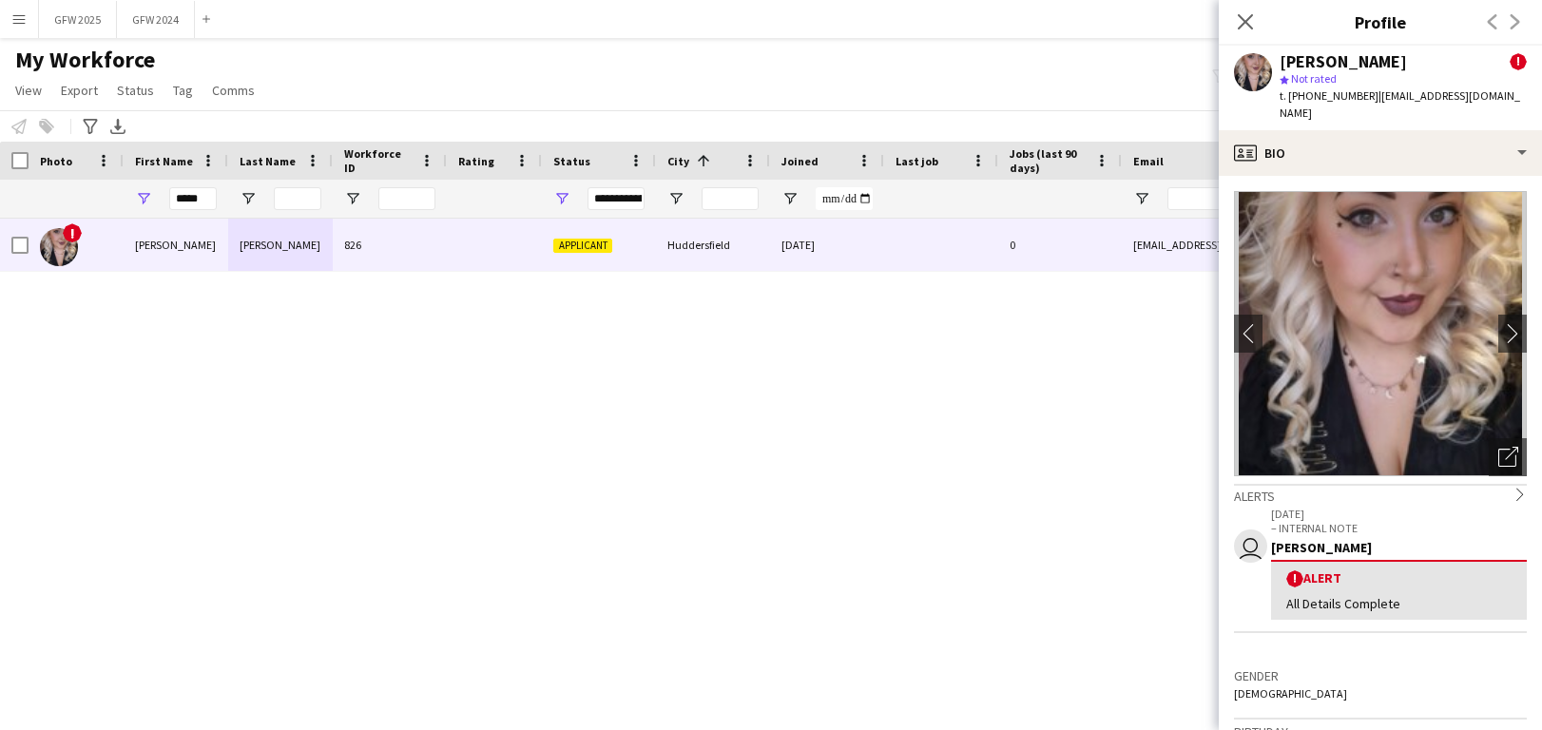
click at [1174, 351] on div "! [PERSON_NAME] 826 Applicant Huddersfield [DATE] 0 [EMAIL_ADDRESS][DOMAIN_NAME…" at bounding box center [742, 458] width 1485 height 478
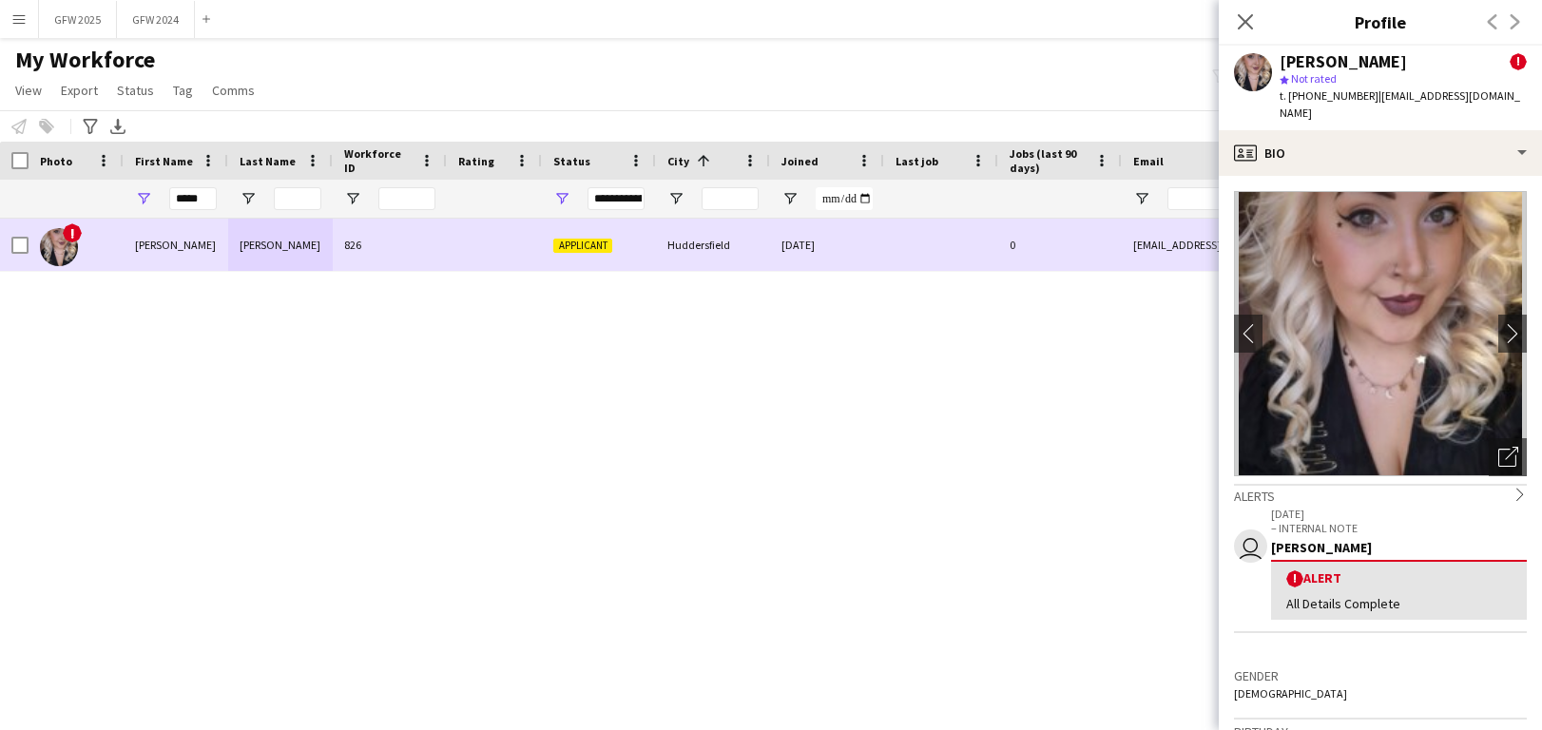
click at [1023, 226] on div "0" at bounding box center [1060, 245] width 124 height 52
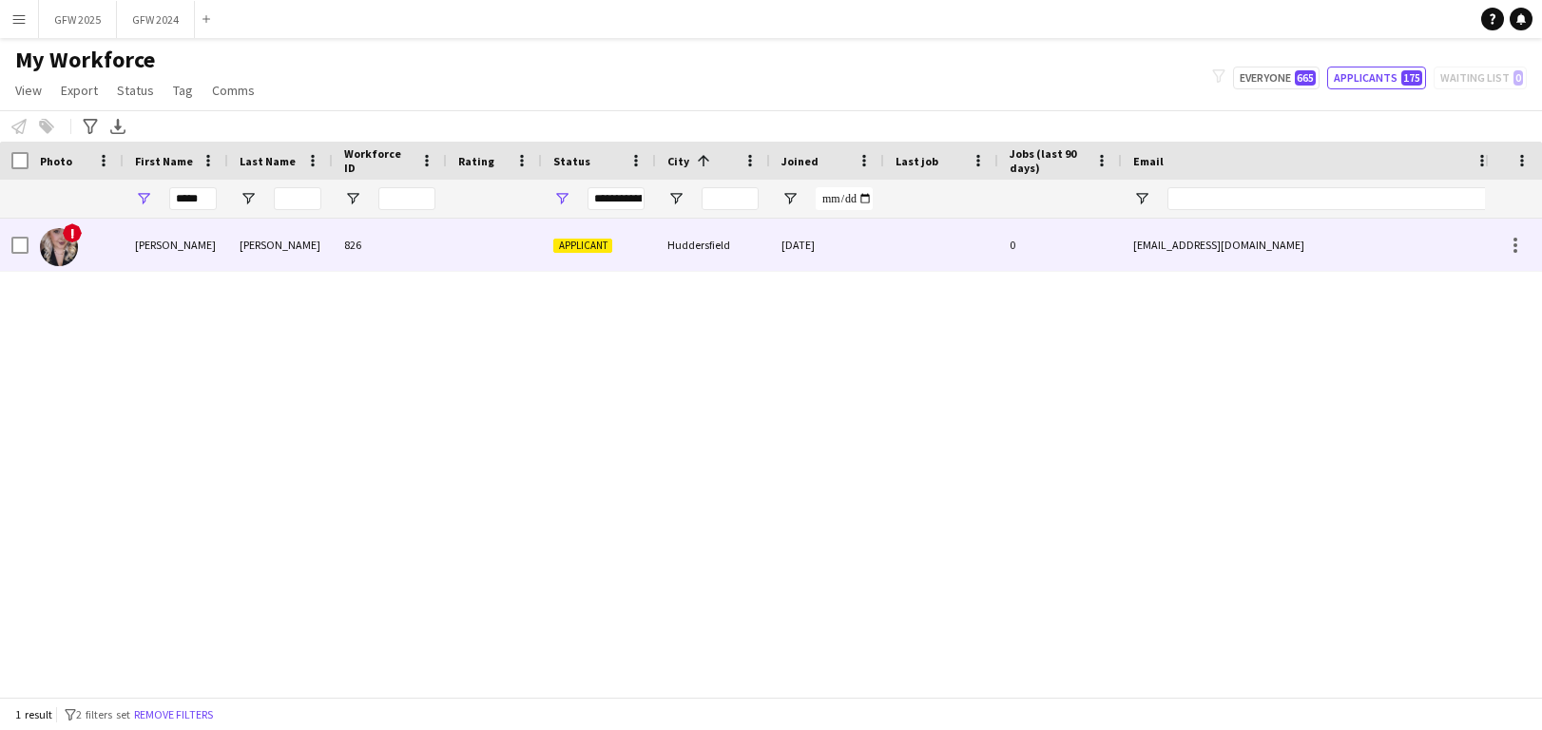
click at [1064, 238] on div "0" at bounding box center [1060, 245] width 124 height 52
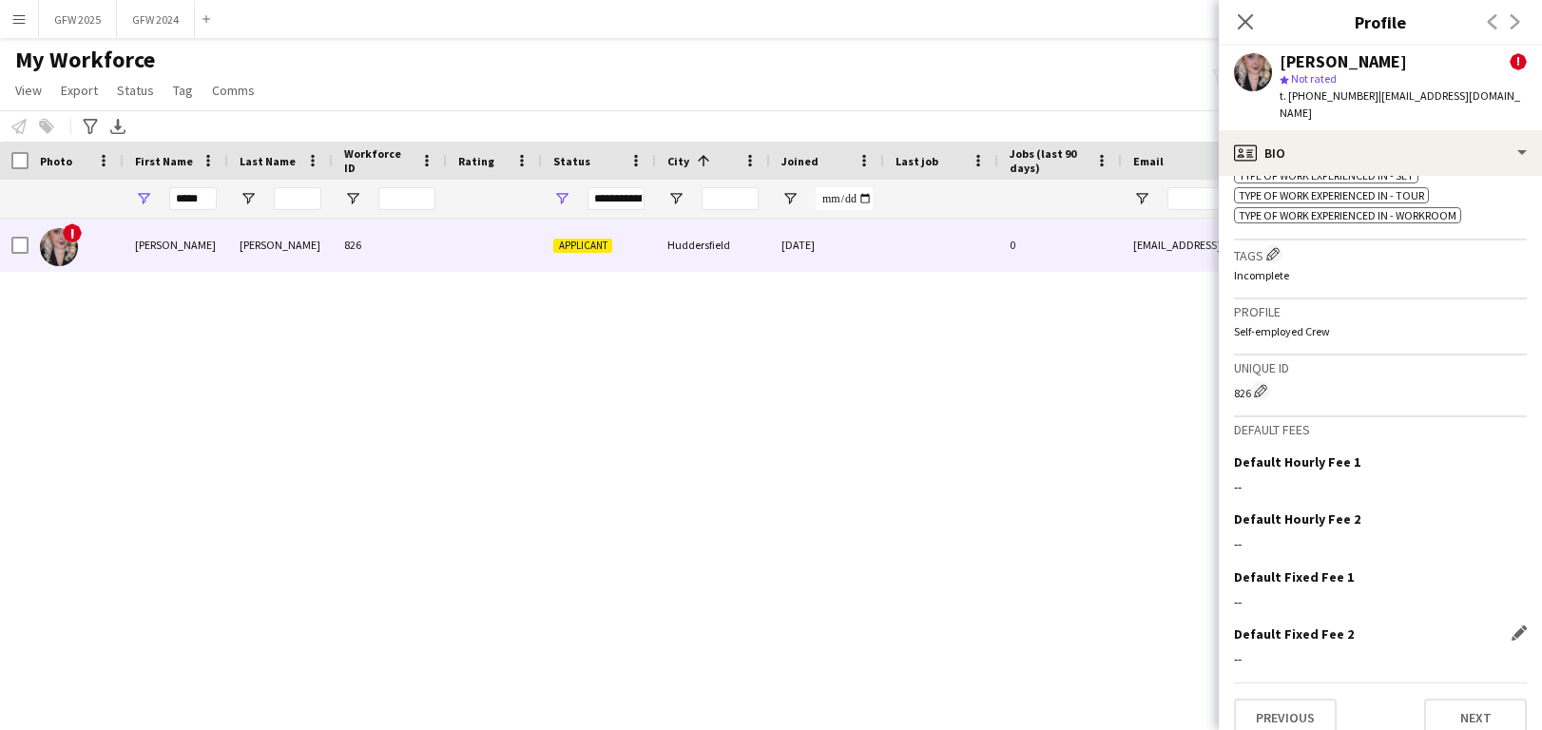
scroll to position [1168, 0]
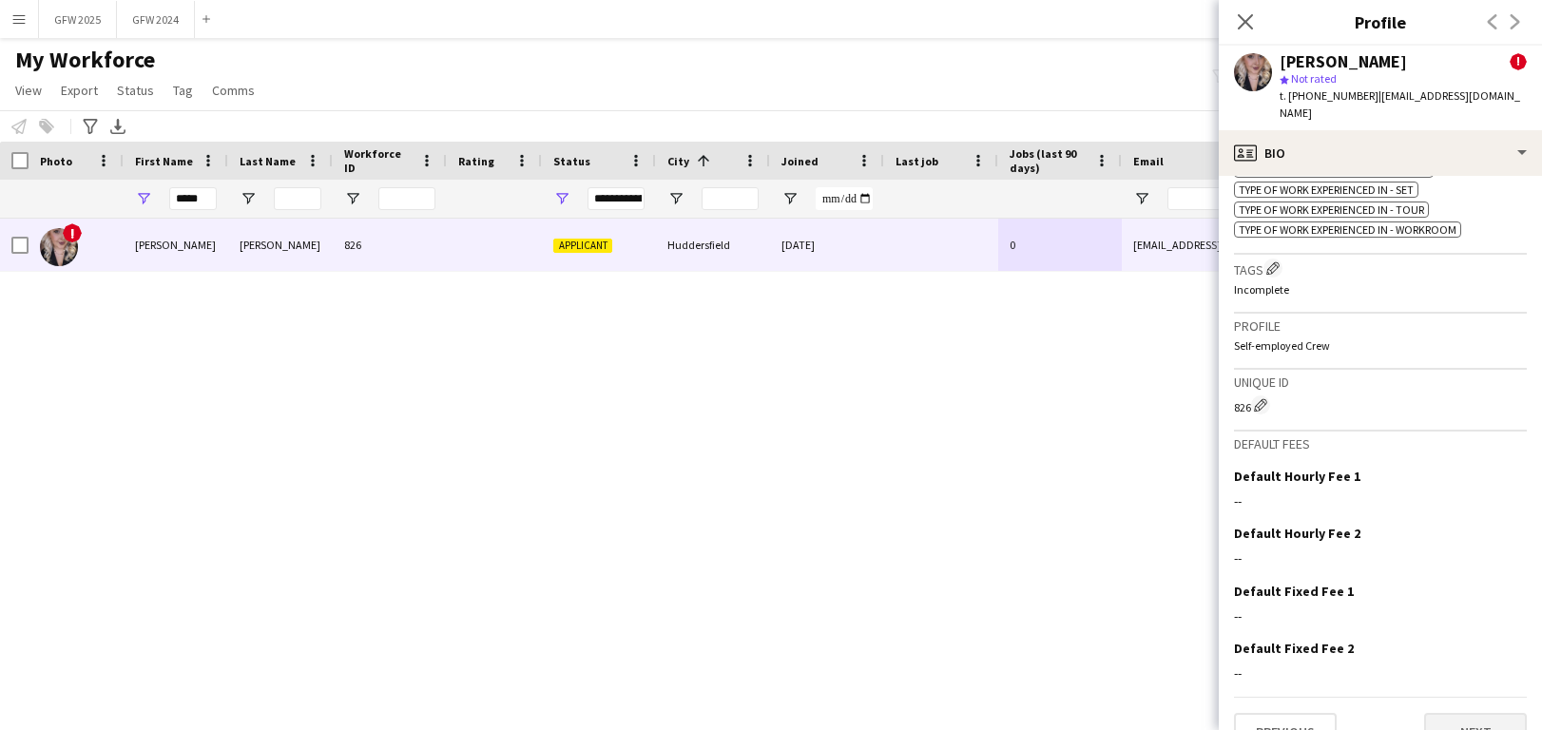
click at [1473, 713] on button "Next" at bounding box center [1475, 732] width 103 height 38
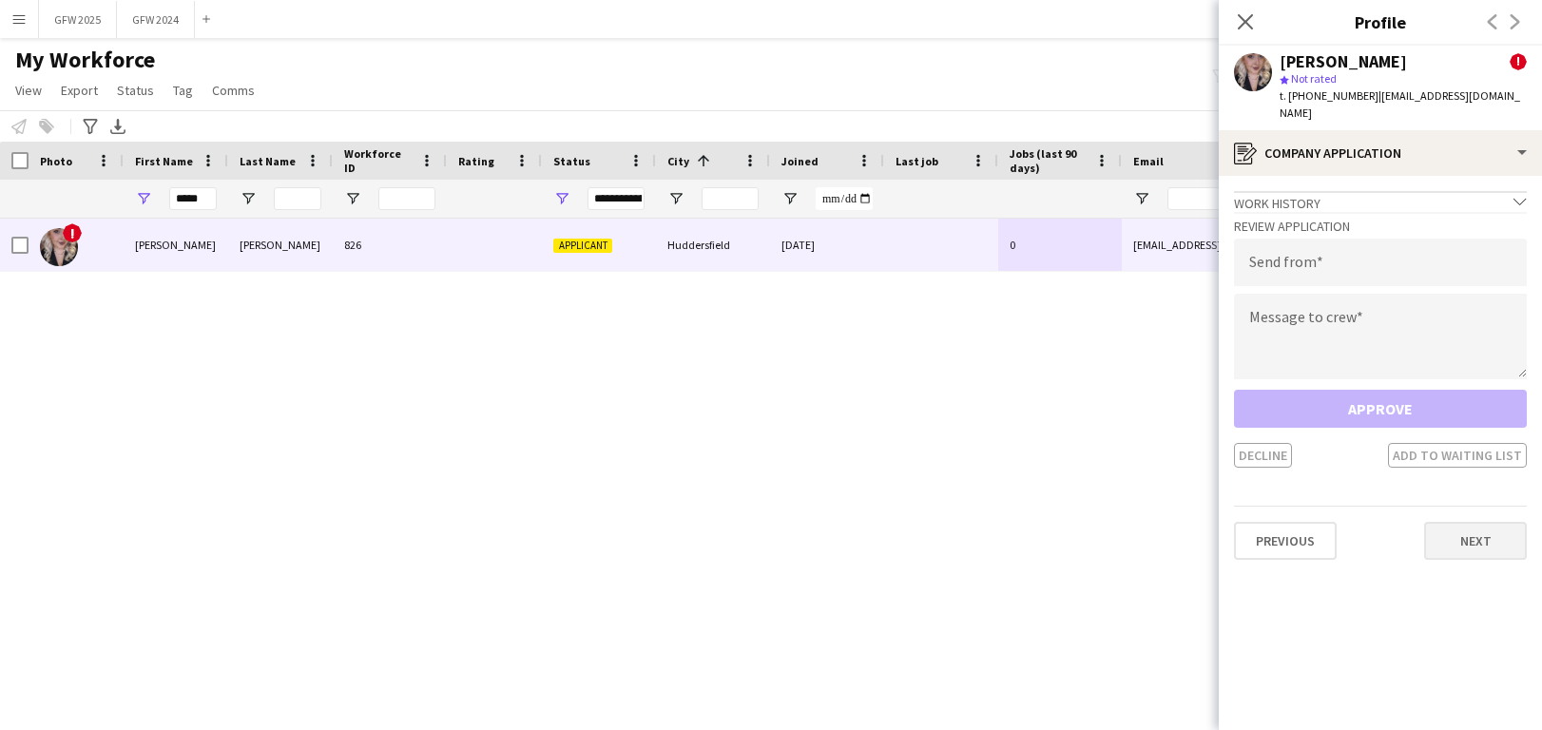
click at [1461, 524] on button "Next" at bounding box center [1475, 541] width 103 height 38
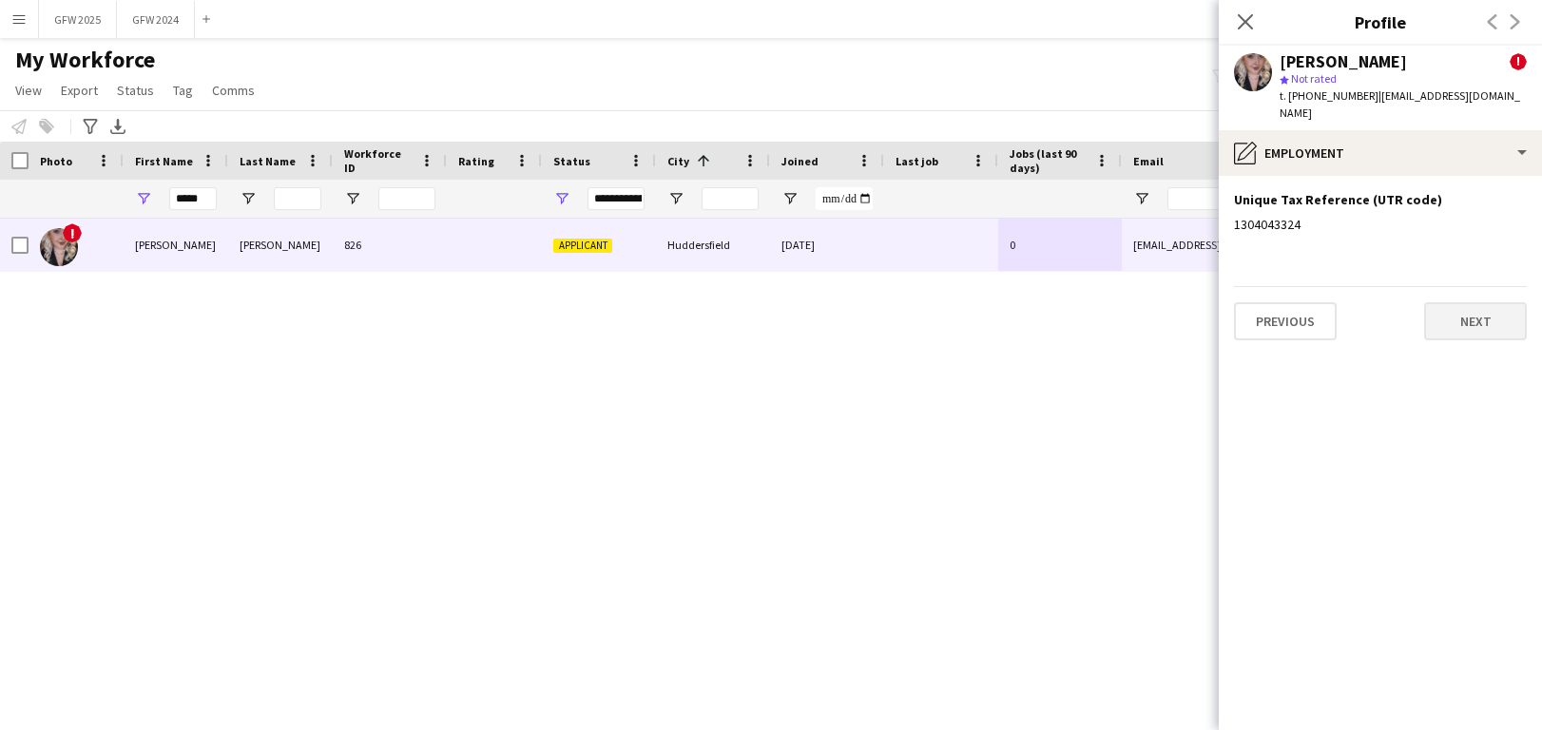
click at [1446, 309] on button "Next" at bounding box center [1475, 321] width 103 height 38
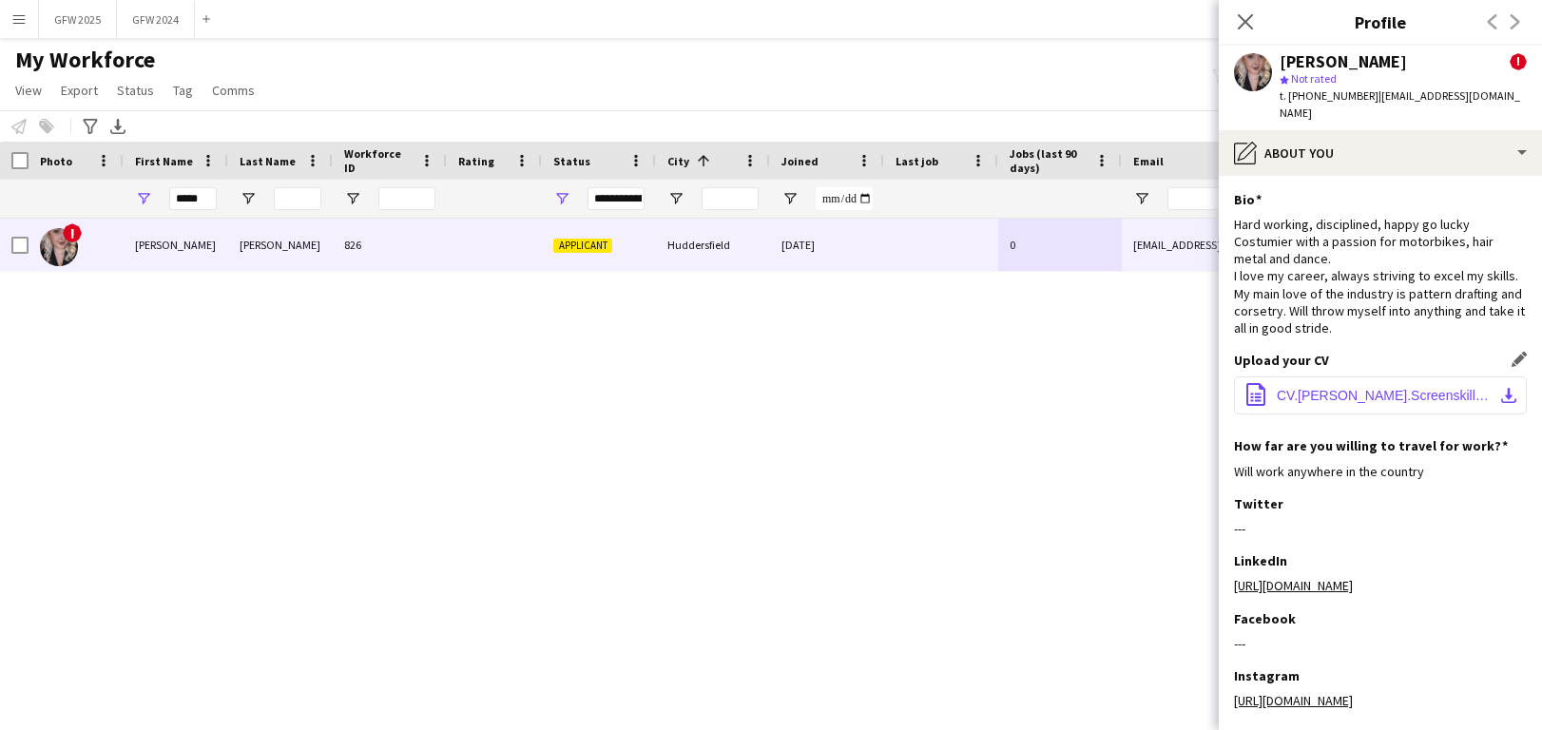
click at [1424, 388] on span "CV.[PERSON_NAME].Screenskills Costume Trainee.docx.pdf" at bounding box center [1384, 395] width 215 height 15
